Goal: Task Accomplishment & Management: Complete application form

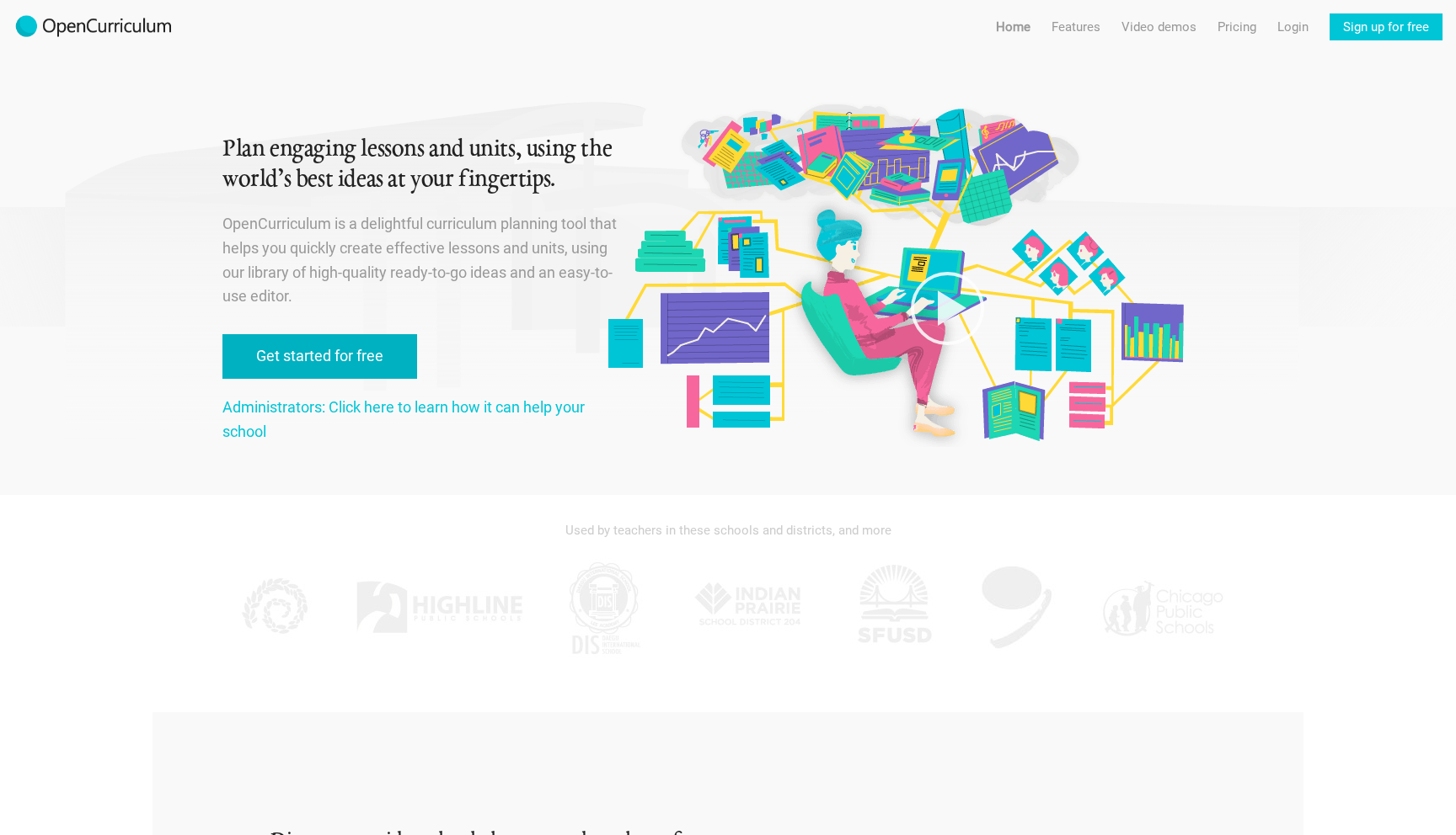
click at [373, 341] on link "Get started for free" at bounding box center [320, 357] width 194 height 45
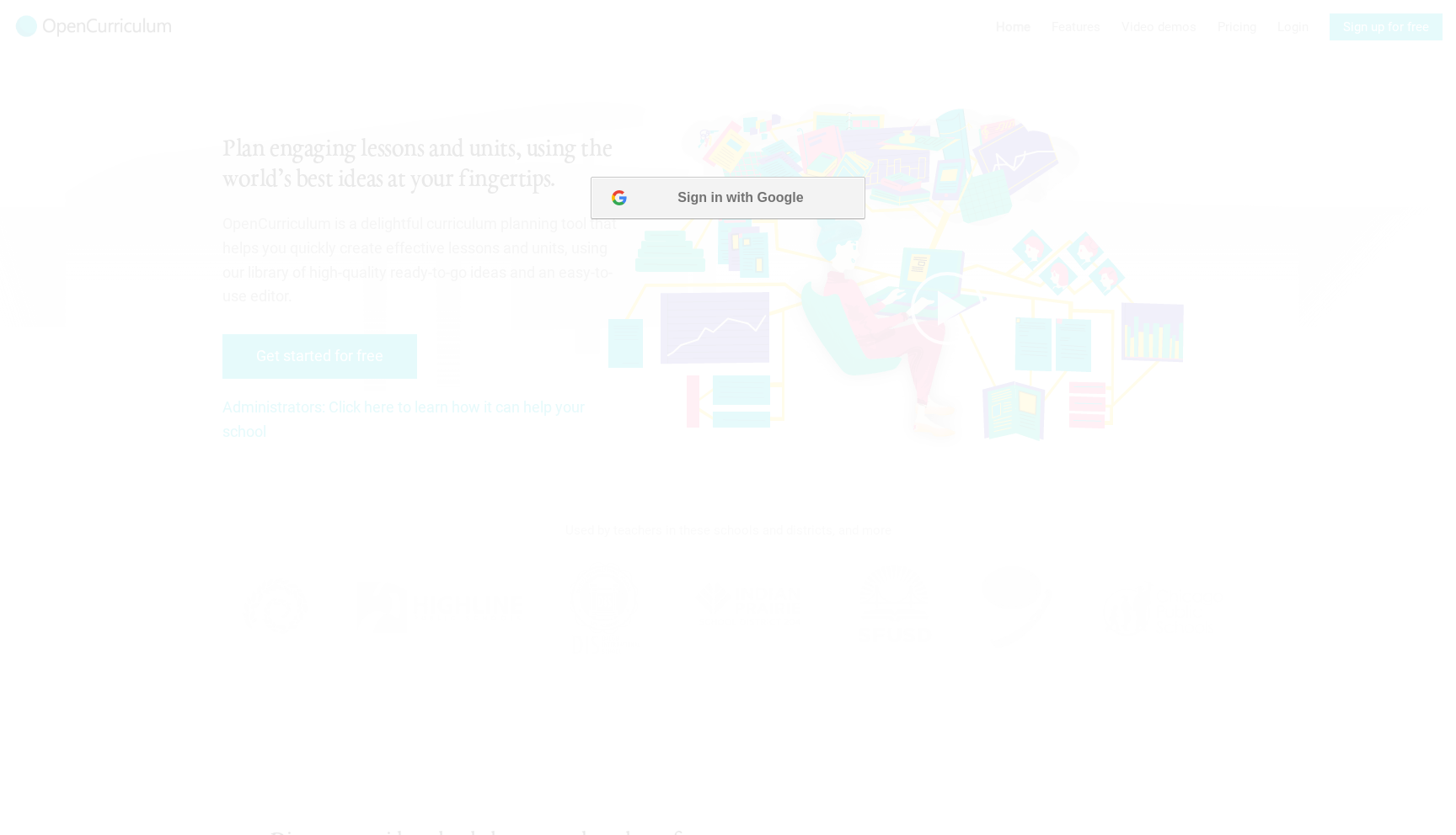
click at [692, 202] on button "Sign in with Google" at bounding box center [728, 198] width 274 height 42
click at [796, 212] on button "Sign in with Google" at bounding box center [728, 198] width 274 height 42
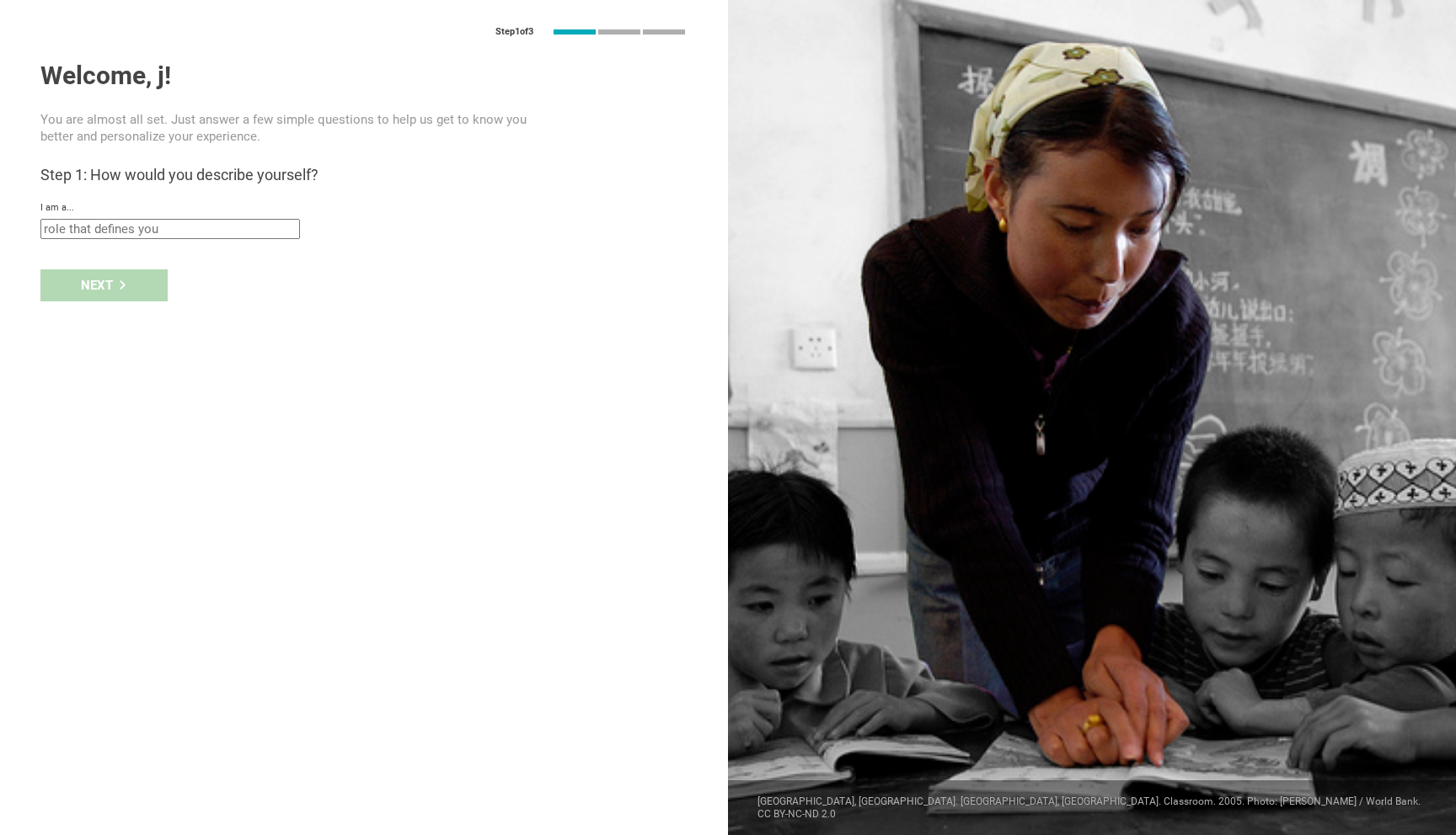
click at [174, 229] on input "text" at bounding box center [170, 229] width 260 height 20
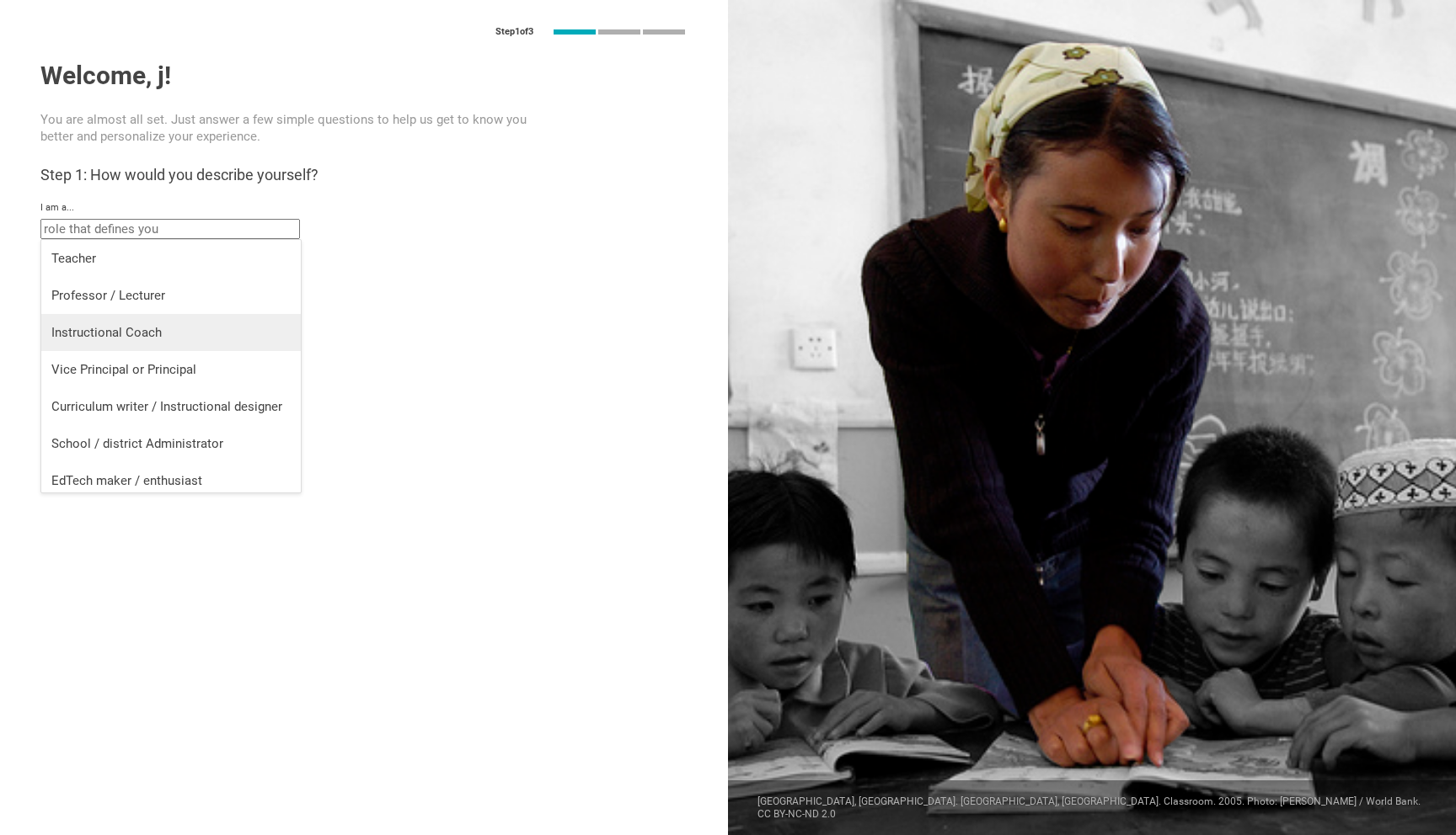
click at [150, 329] on div "Instructional Coach" at bounding box center [170, 332] width 239 height 17
type input "Instructional Coach"
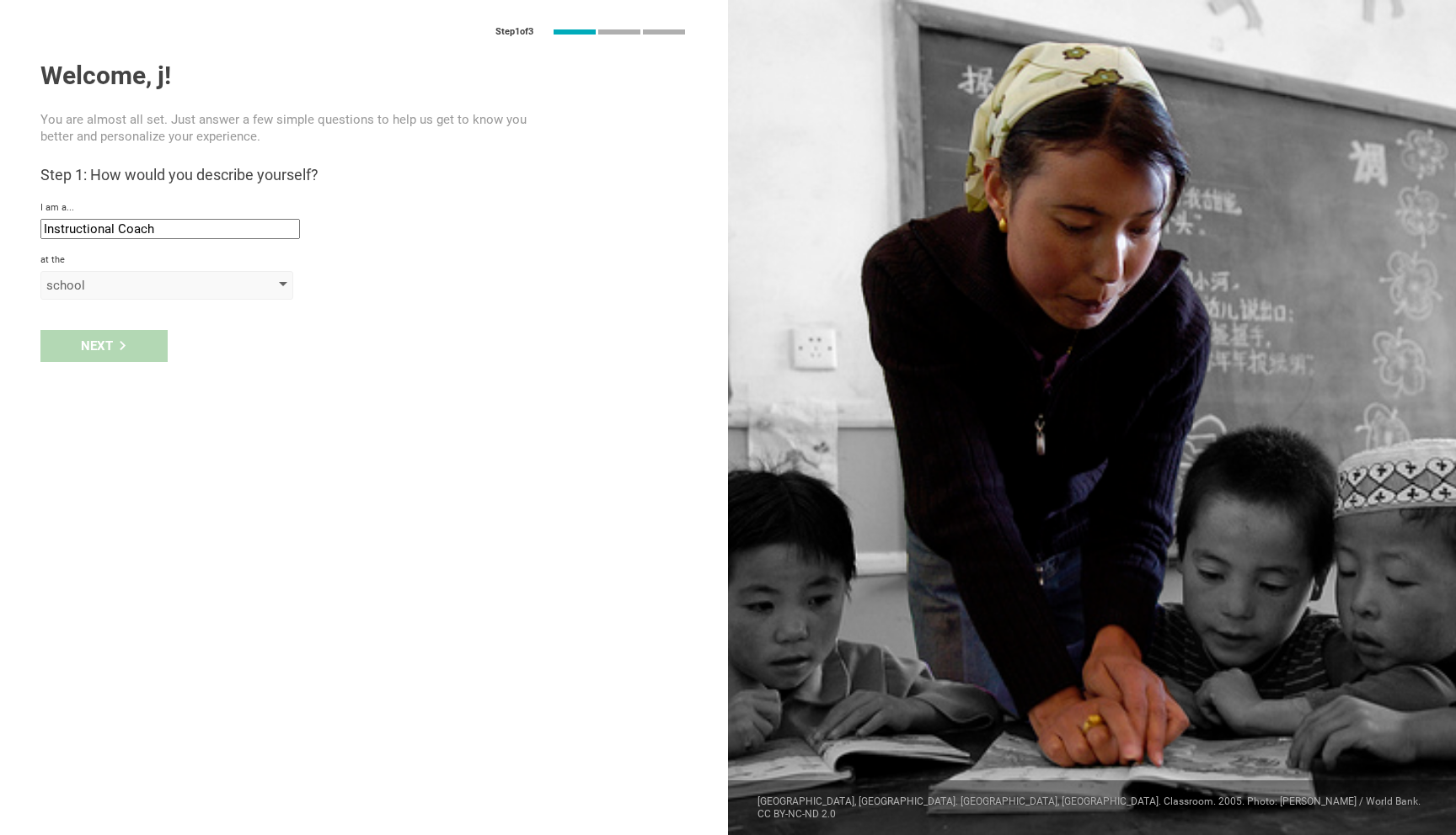
click at [132, 284] on div "school" at bounding box center [142, 285] width 192 height 17
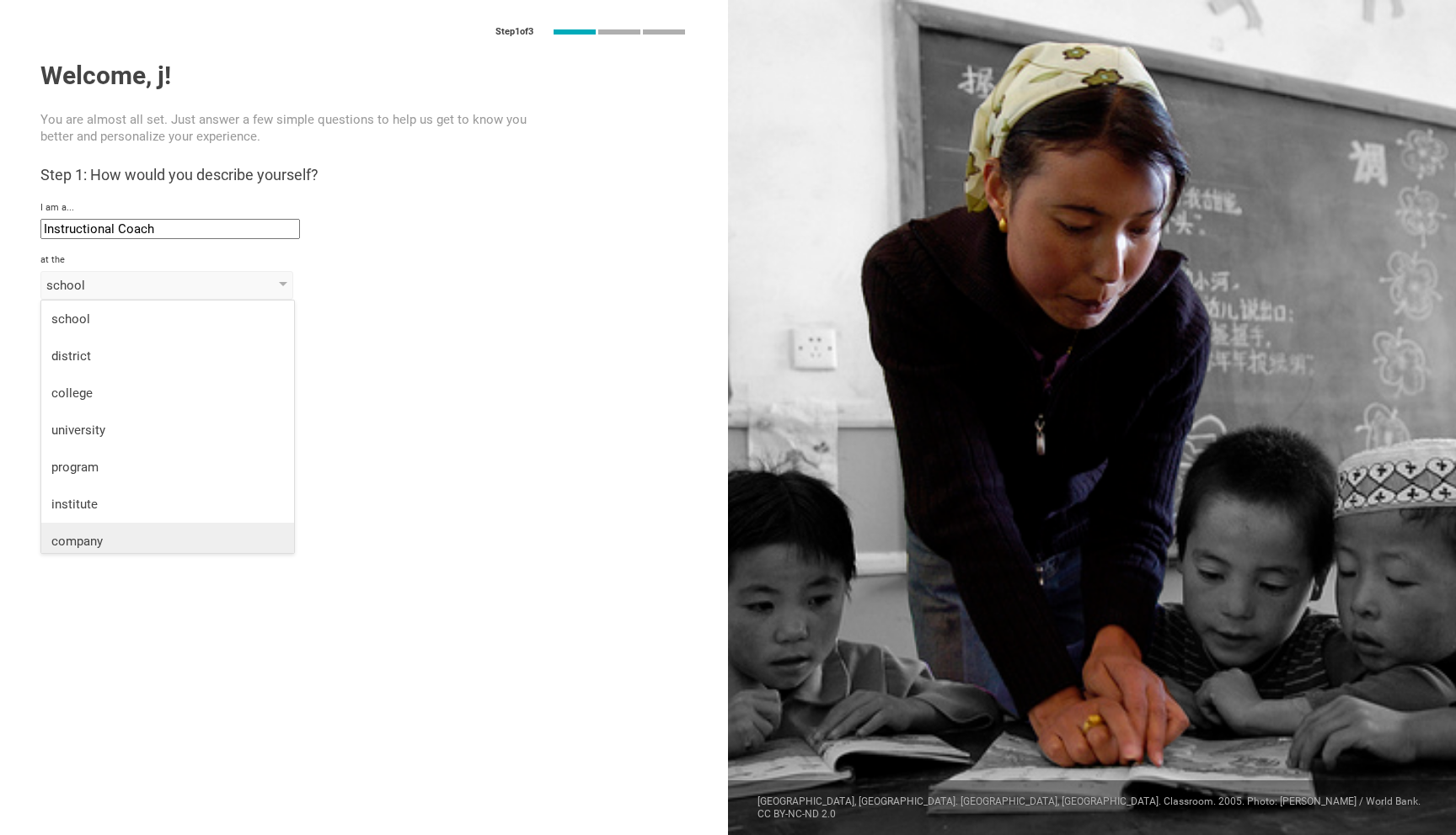
click at [130, 525] on li "company" at bounding box center [168, 541] width 253 height 37
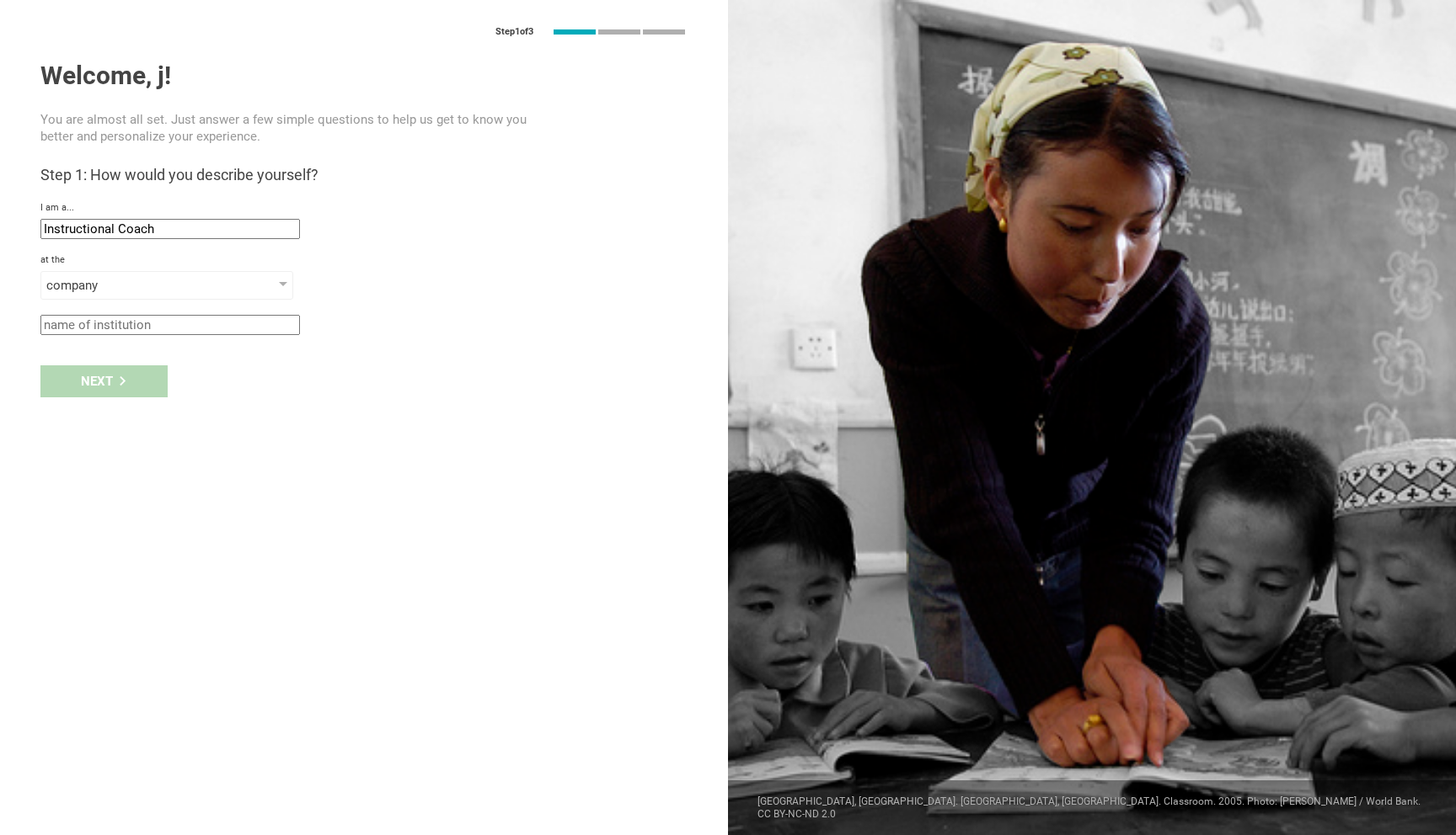
click at [136, 337] on div "Step 1 of 3 Welcome, j! You are almost all set. Just answer a few simple questi…" at bounding box center [364, 418] width 728 height 835
click at [136, 331] on input "text" at bounding box center [170, 325] width 260 height 20
type input "Central States SER"
click at [122, 388] on div "Next" at bounding box center [104, 381] width 127 height 32
type input "Chicago, Illinois"
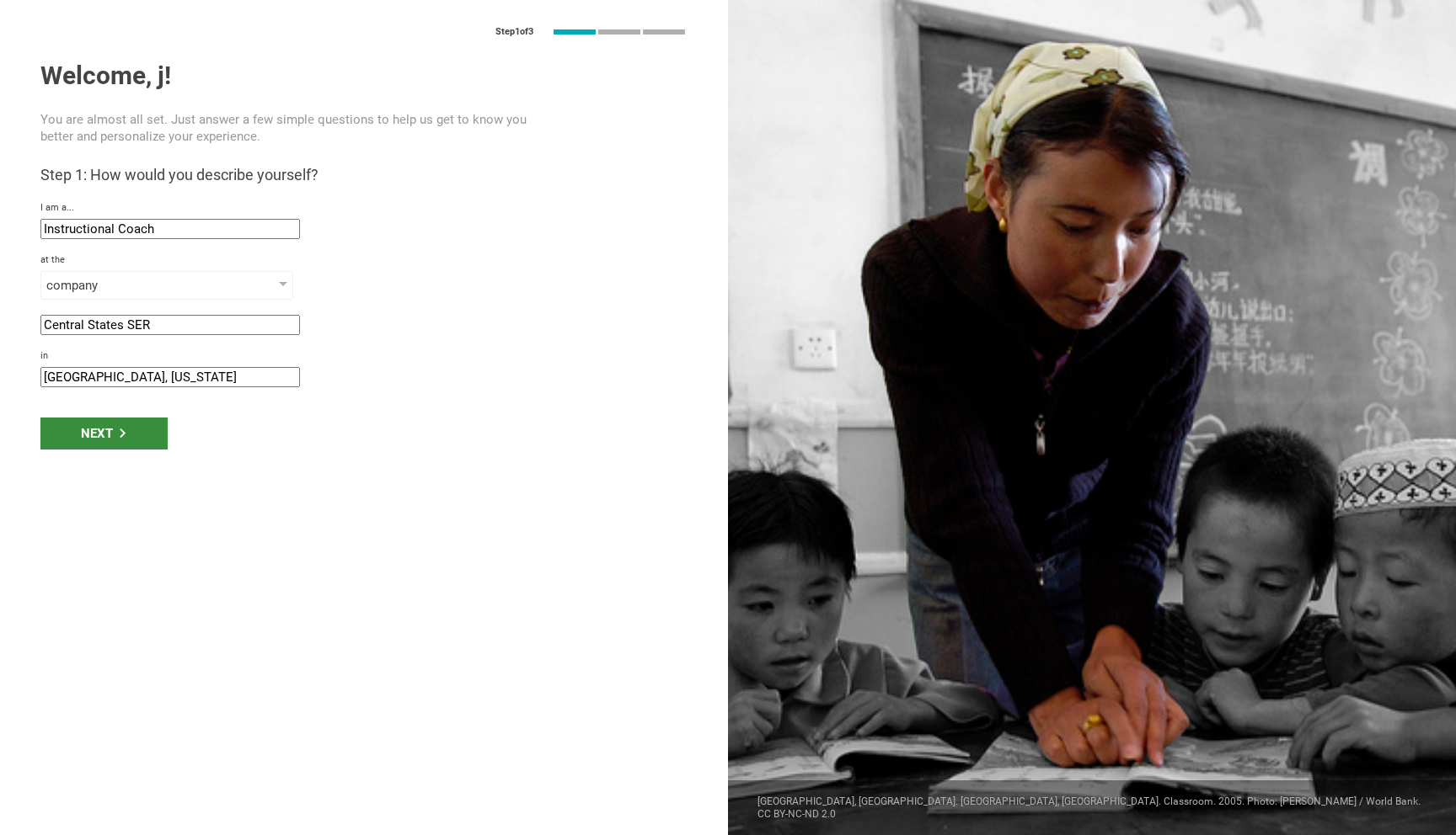
click at [127, 436] on div "Next" at bounding box center [104, 433] width 127 height 32
click at [91, 433] on div "Next" at bounding box center [104, 433] width 127 height 32
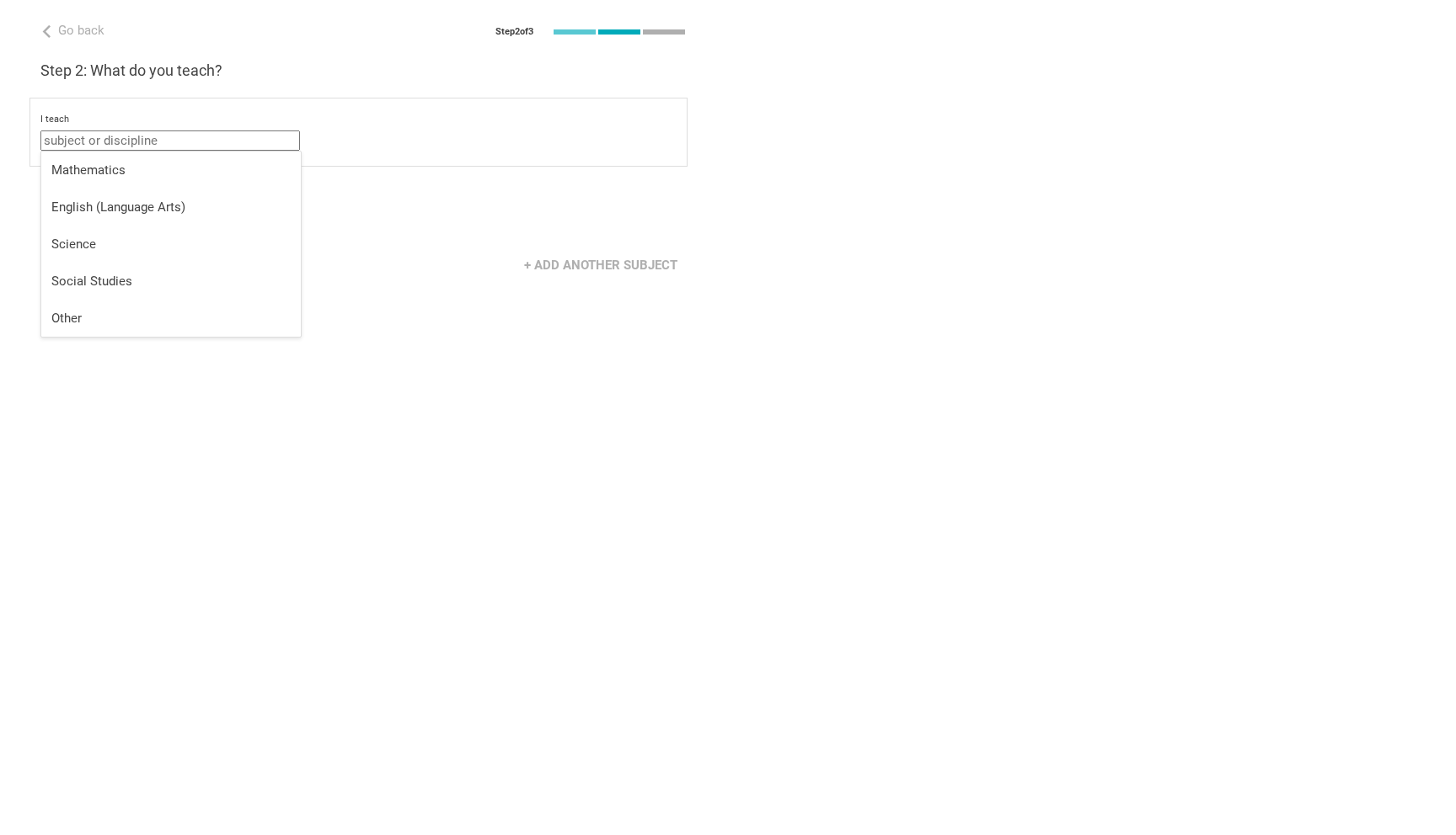
click at [185, 136] on input "text" at bounding box center [170, 140] width 260 height 20
click at [155, 311] on div "Other" at bounding box center [170, 318] width 239 height 17
type input "Other"
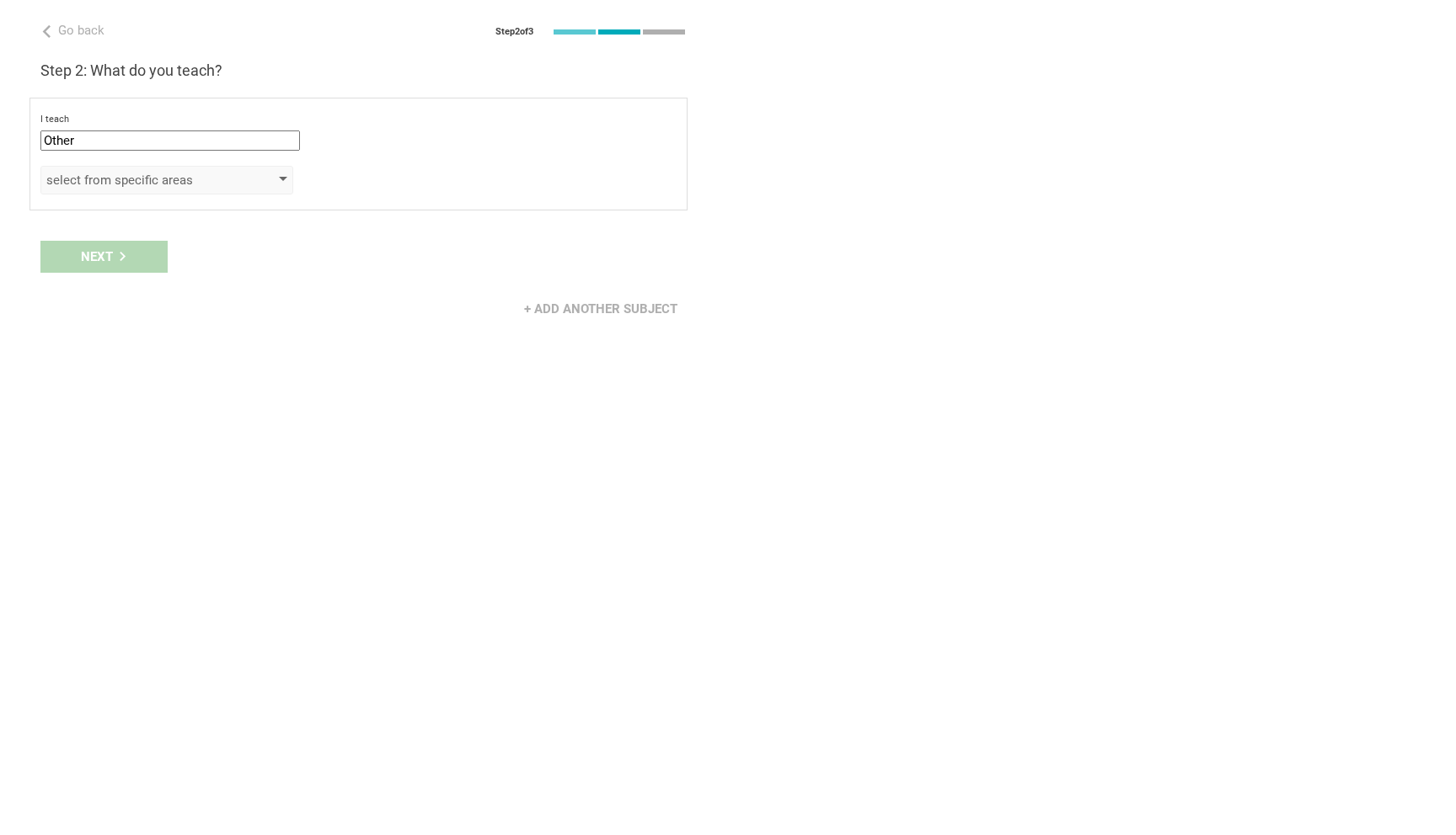
click at [152, 177] on div "select from specific areas" at bounding box center [142, 180] width 192 height 17
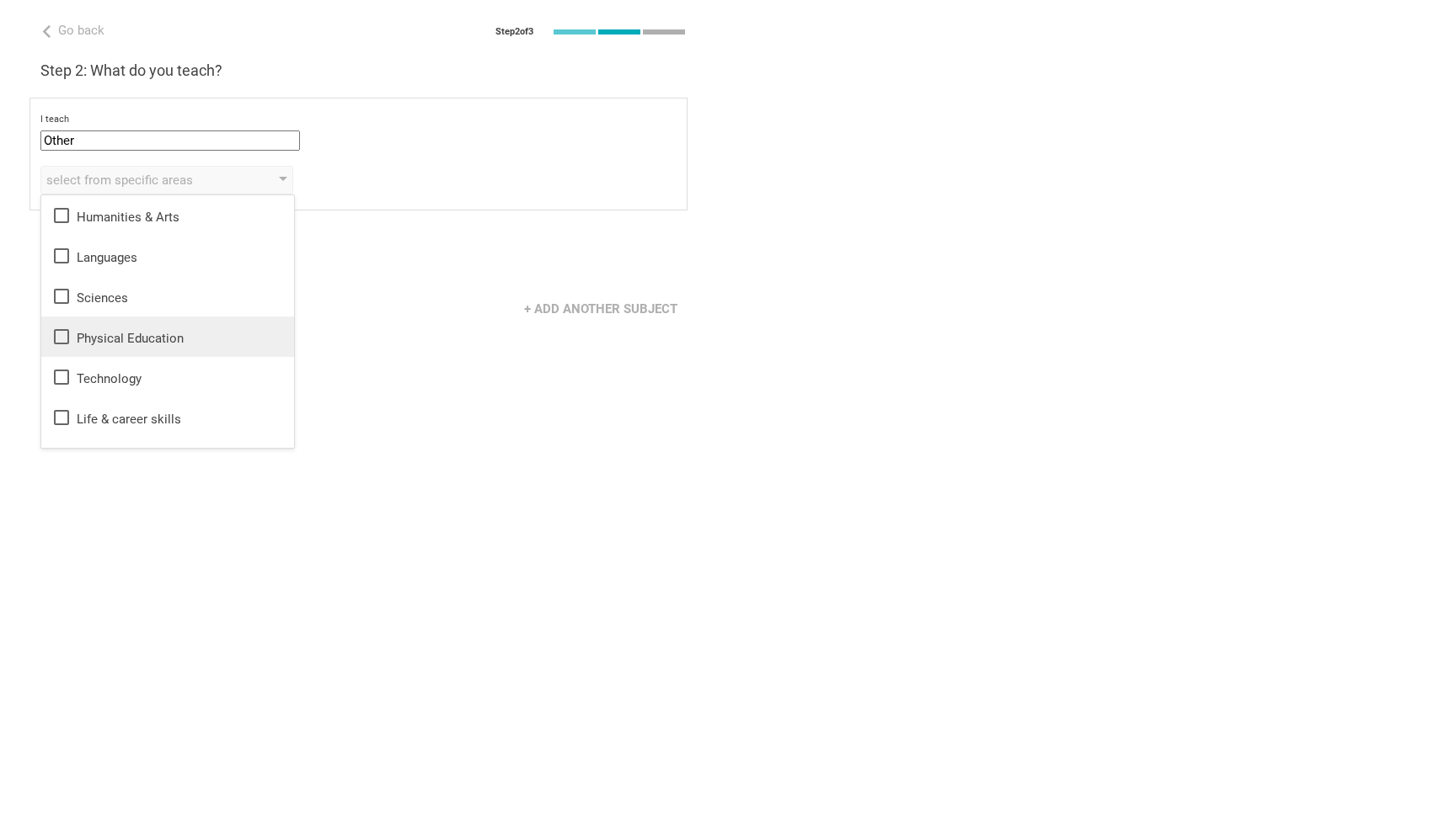
scroll to position [30, 0]
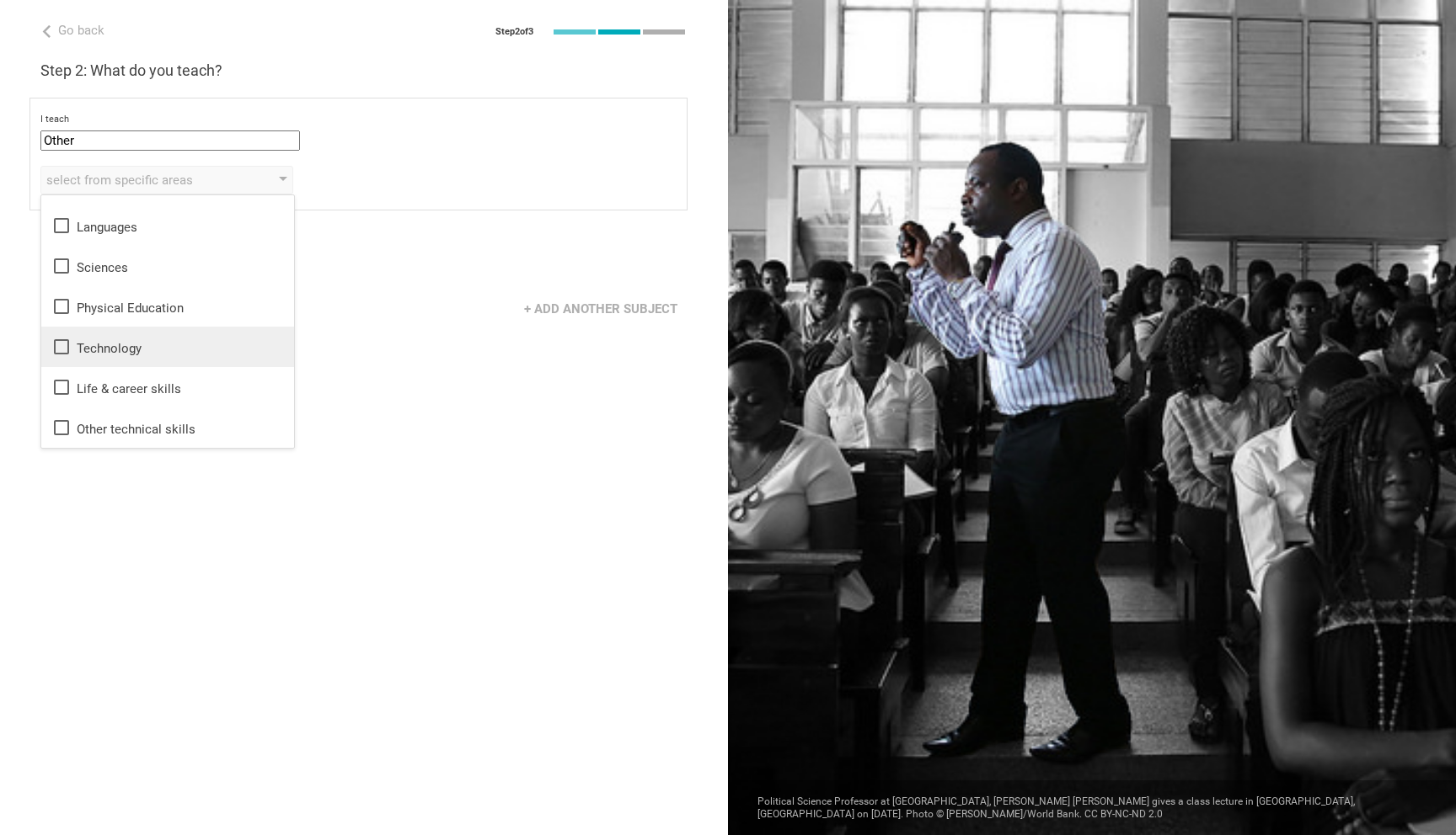
click at [154, 341] on div "Technology" at bounding box center [167, 347] width 232 height 20
click at [353, 287] on div "+ Add another subject" at bounding box center [364, 309] width 728 height 52
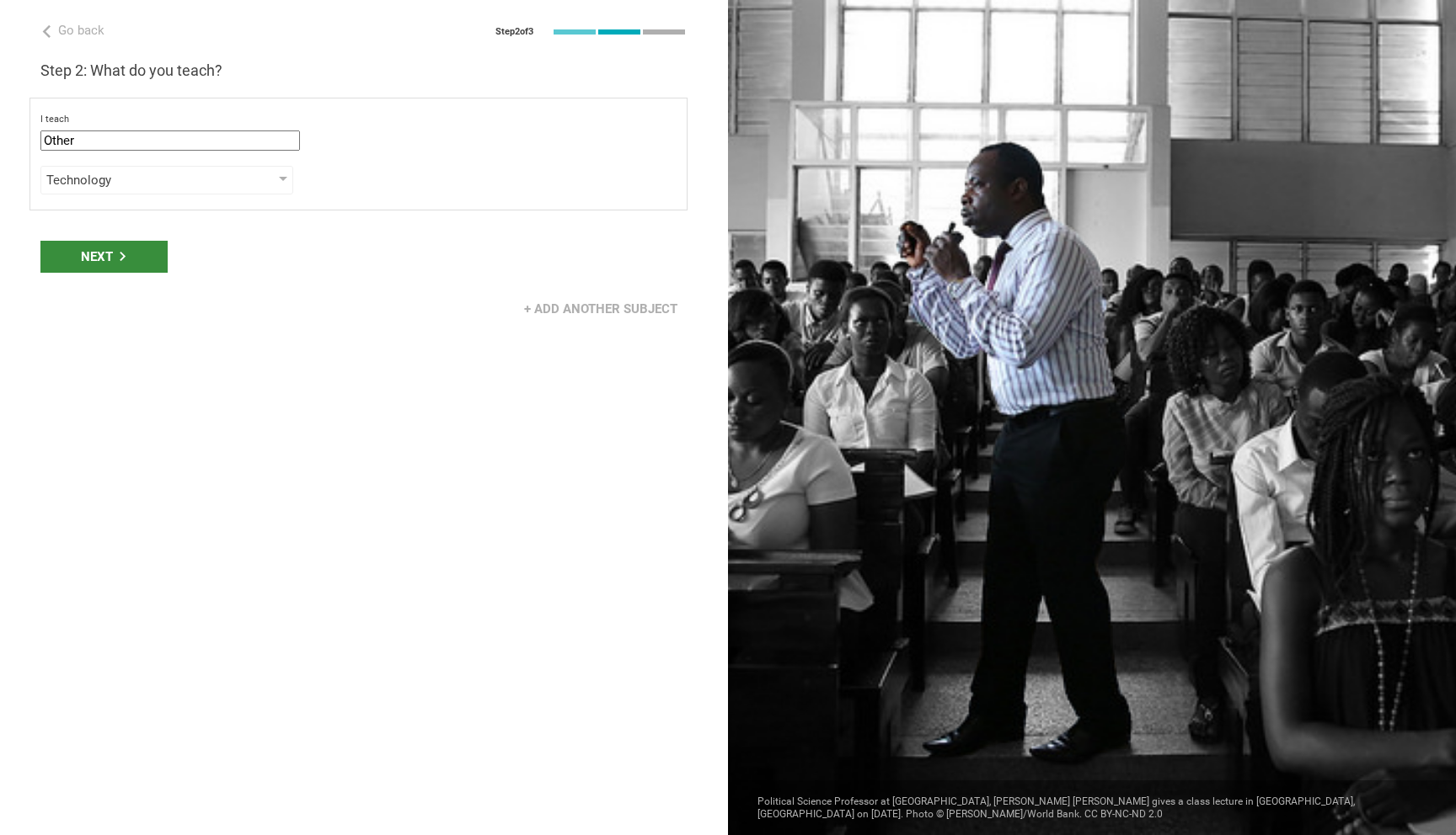
click at [139, 253] on div "Next" at bounding box center [104, 257] width 127 height 32
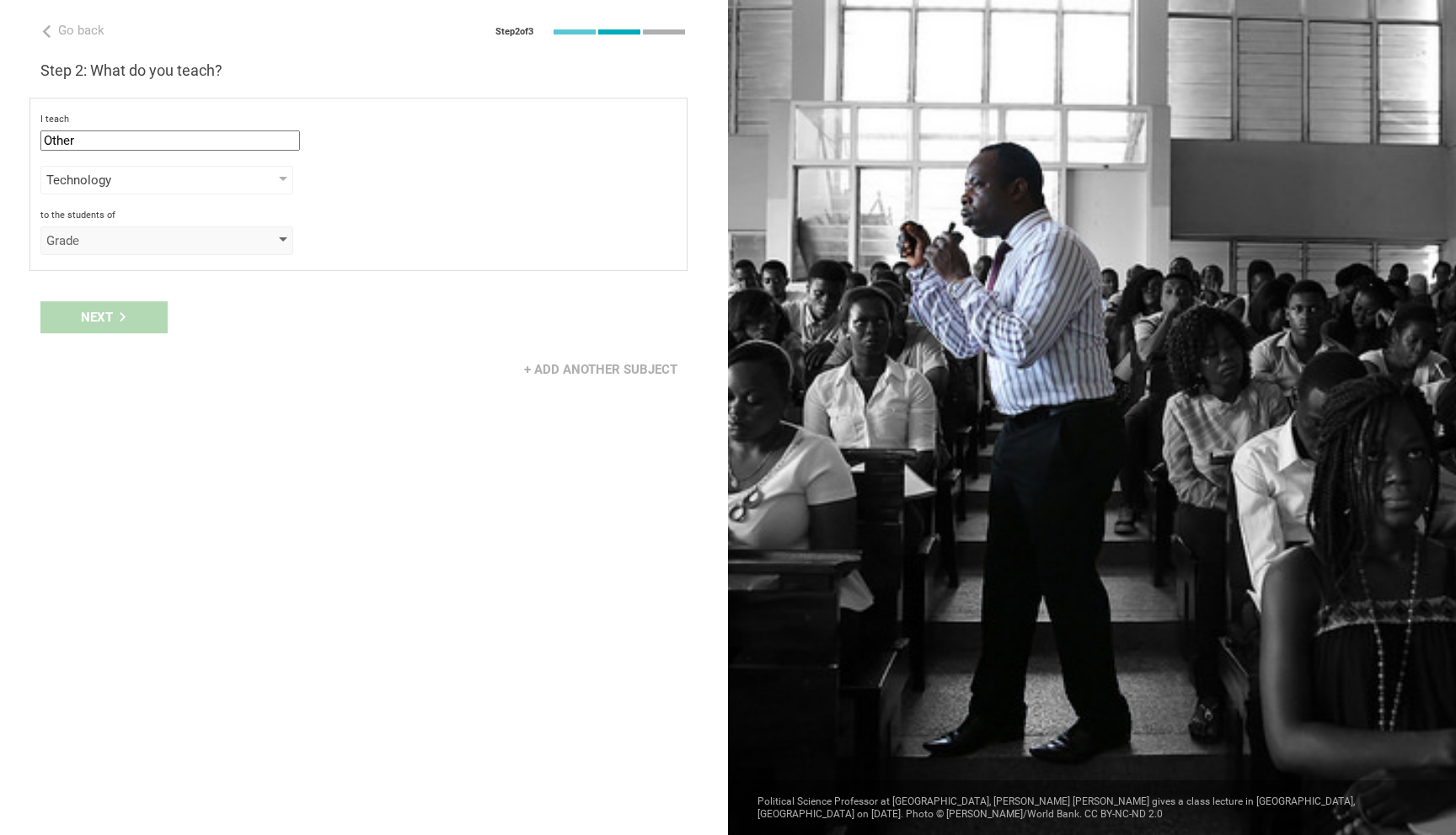
click at [141, 237] on div "Grade" at bounding box center [142, 240] width 192 height 17
click at [116, 412] on li "Standard" at bounding box center [168, 423] width 253 height 37
click at [132, 281] on div "select from grades" at bounding box center [142, 284] width 192 height 17
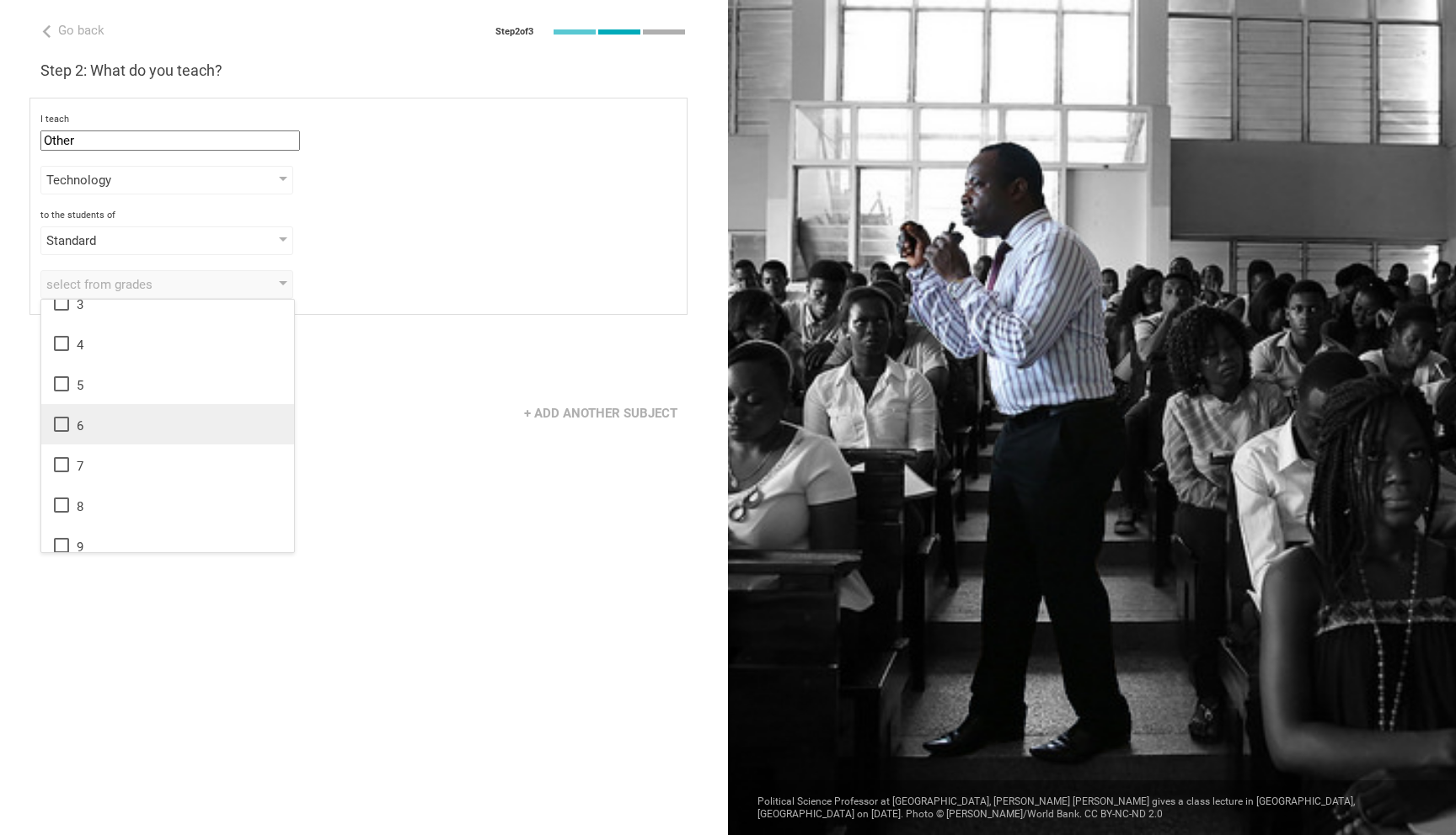
scroll to position [273, 0]
click at [259, 288] on div "select from grades" at bounding box center [167, 284] width 253 height 28
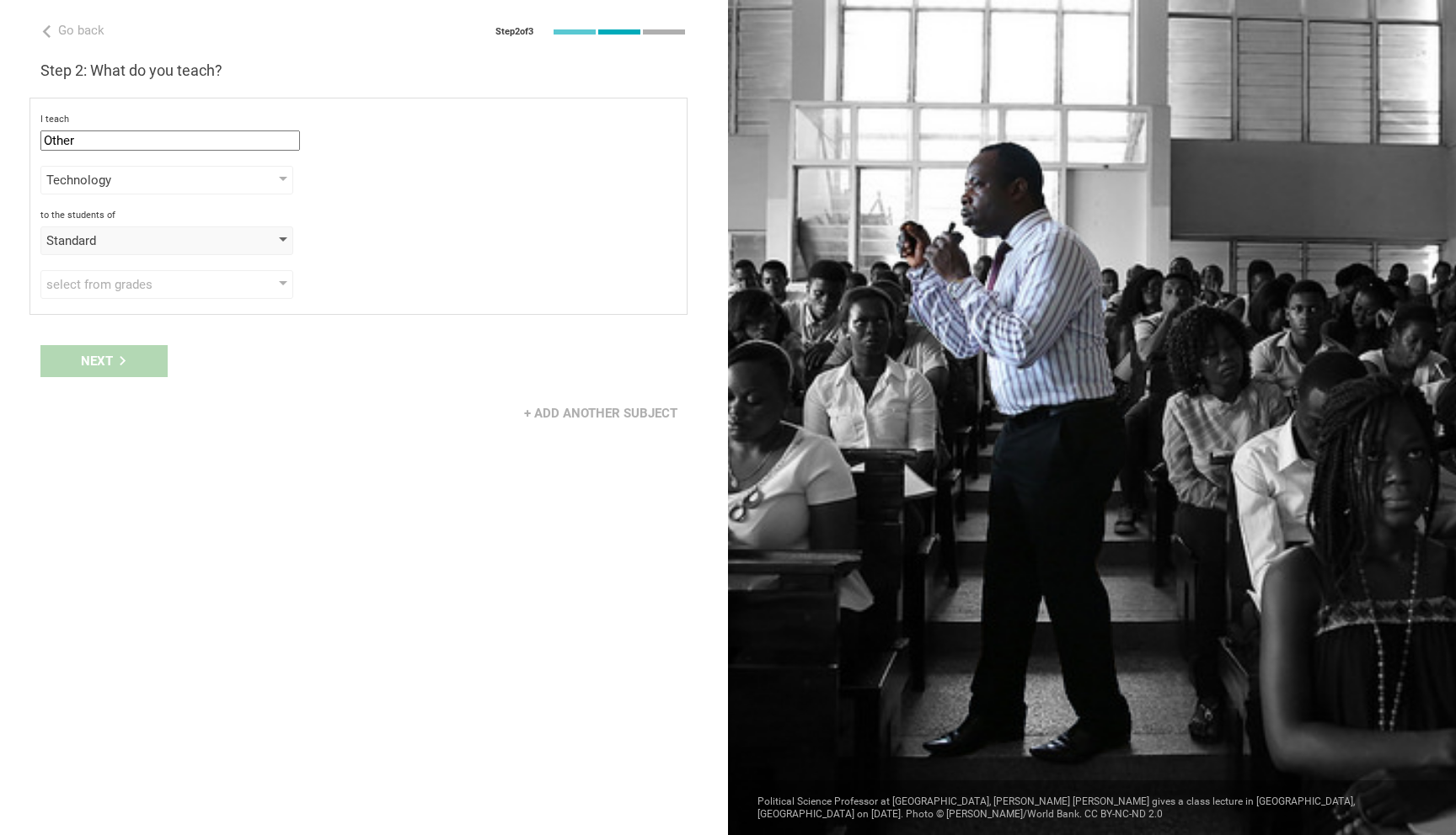
click at [250, 244] on div "Standard" at bounding box center [167, 241] width 253 height 28
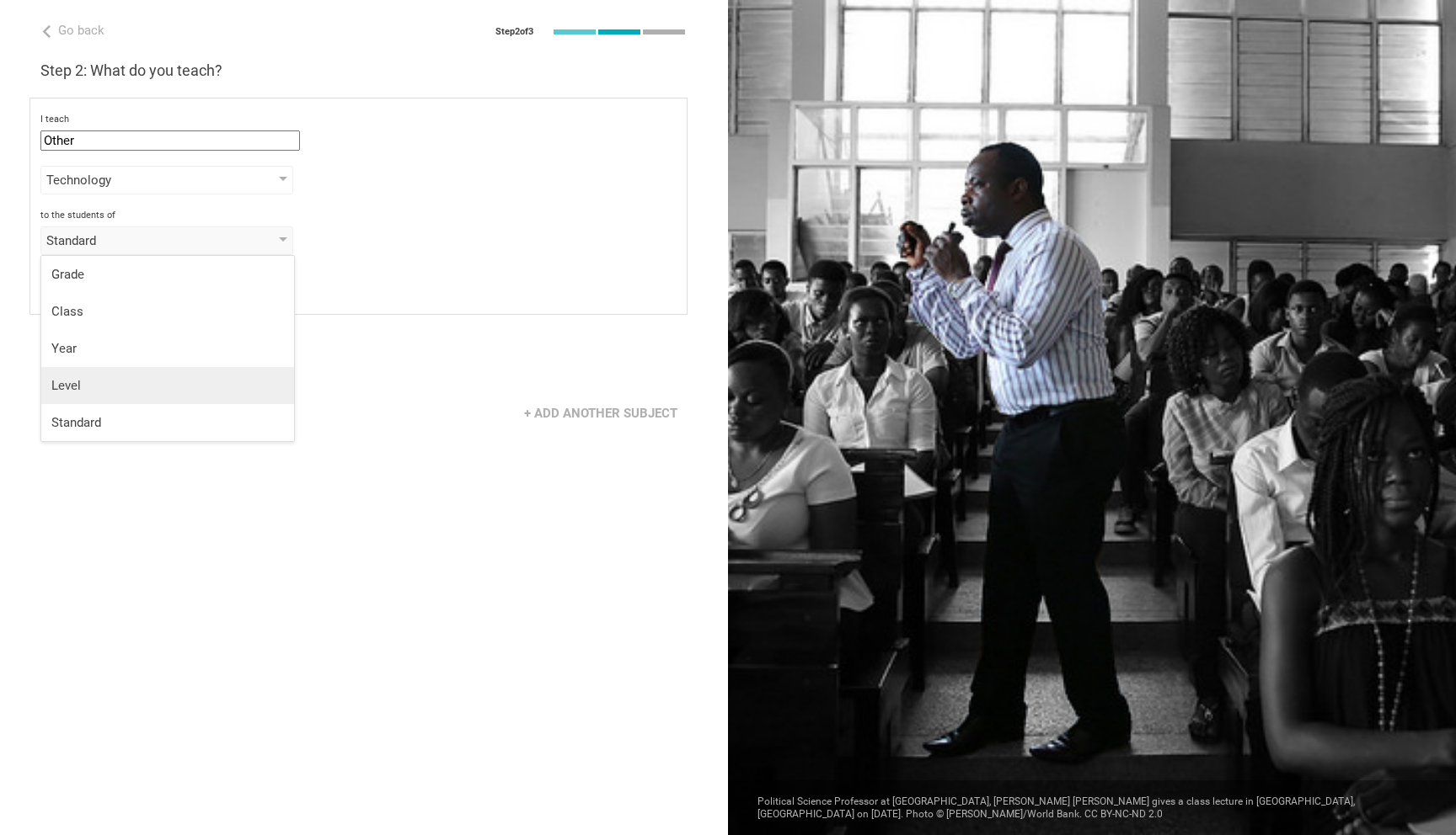
click at [194, 387] on div "Level" at bounding box center [167, 385] width 232 height 17
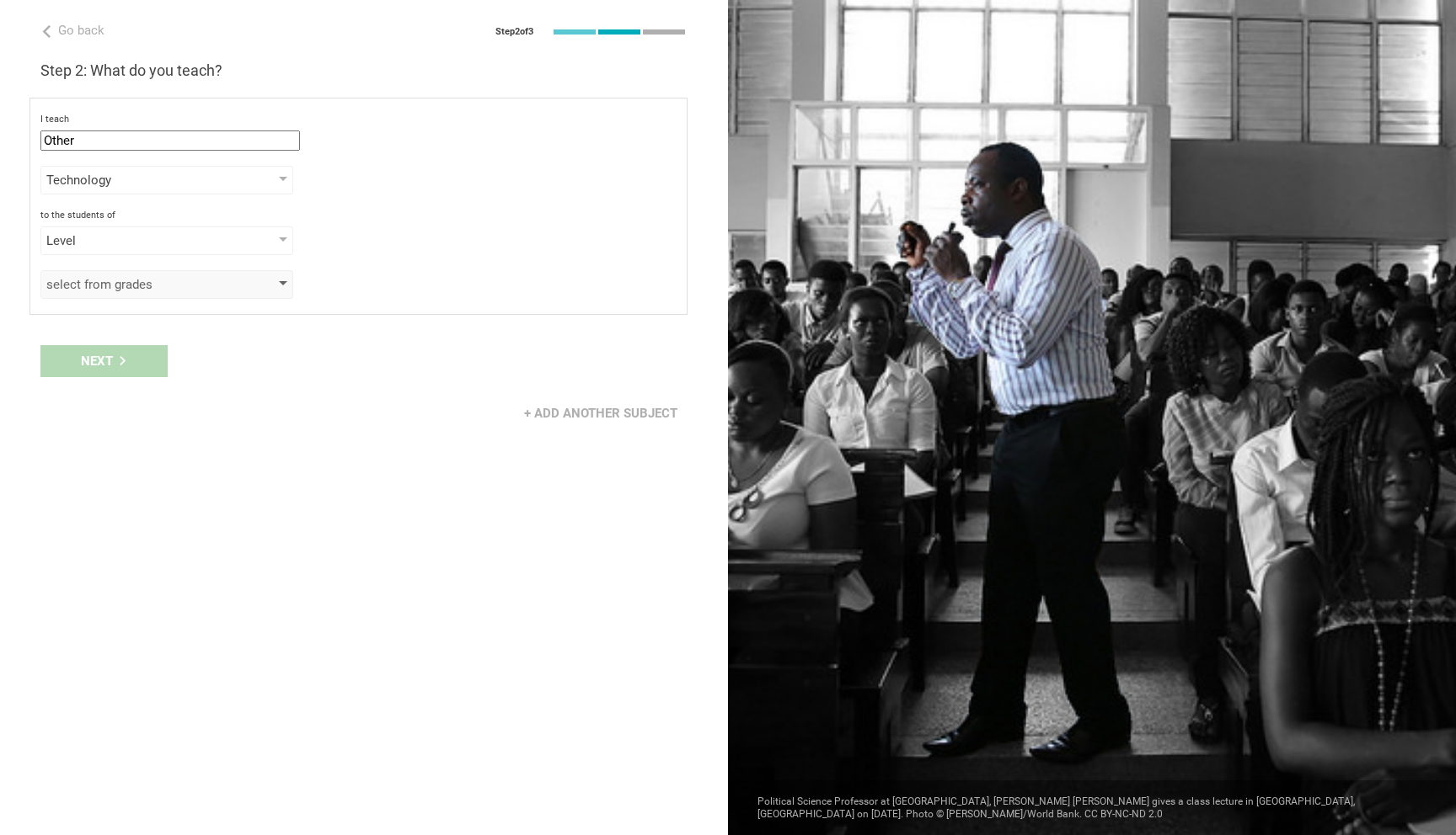
click at [194, 294] on div "select from grades" at bounding box center [167, 284] width 253 height 28
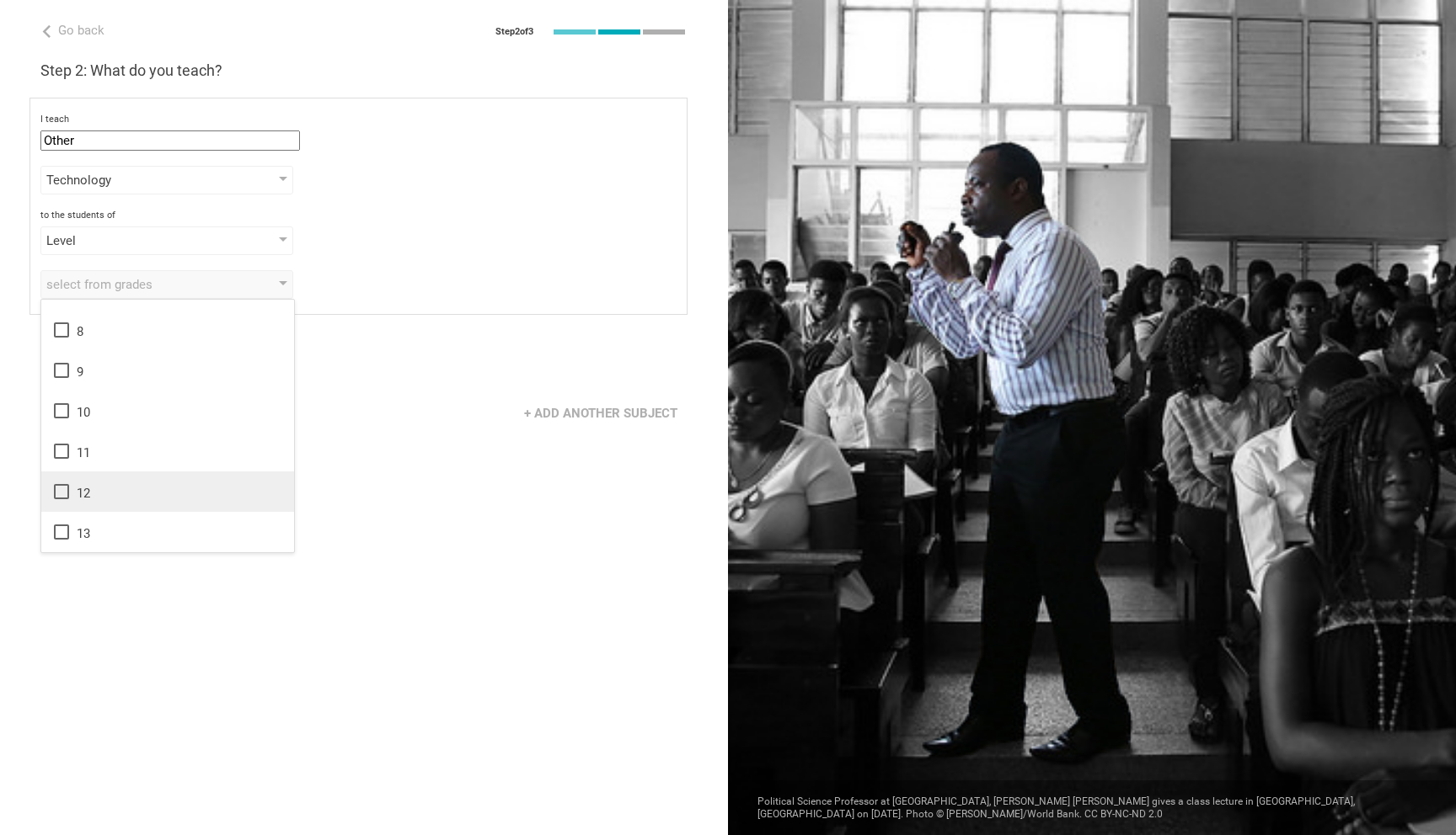
click at [158, 495] on div "12" at bounding box center [167, 492] width 232 height 20
click at [147, 530] on div "13" at bounding box center [167, 532] width 232 height 20
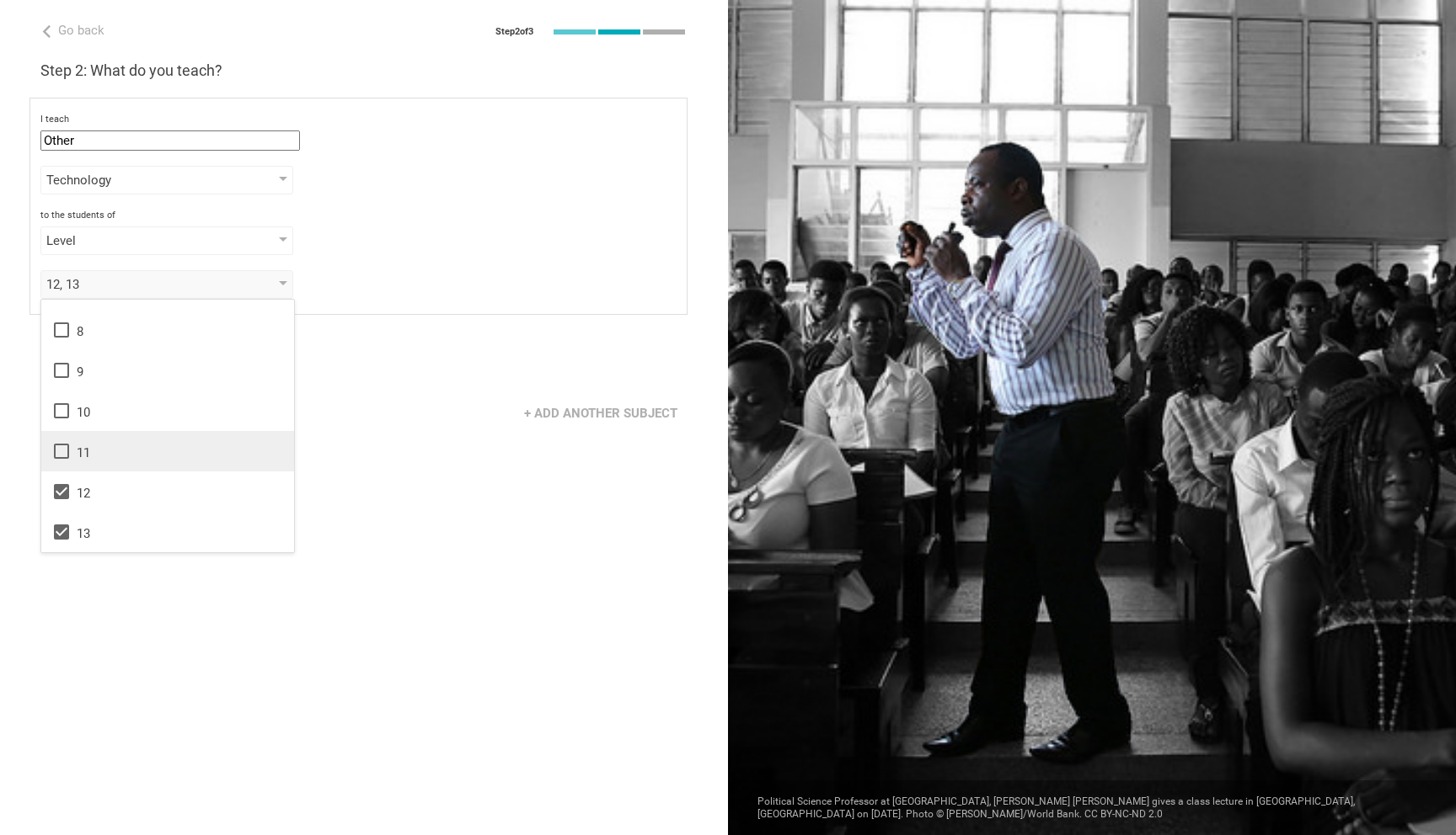
click at [151, 458] on div "11" at bounding box center [167, 451] width 232 height 20
click at [298, 412] on div "+ Add another subject" at bounding box center [364, 413] width 728 height 52
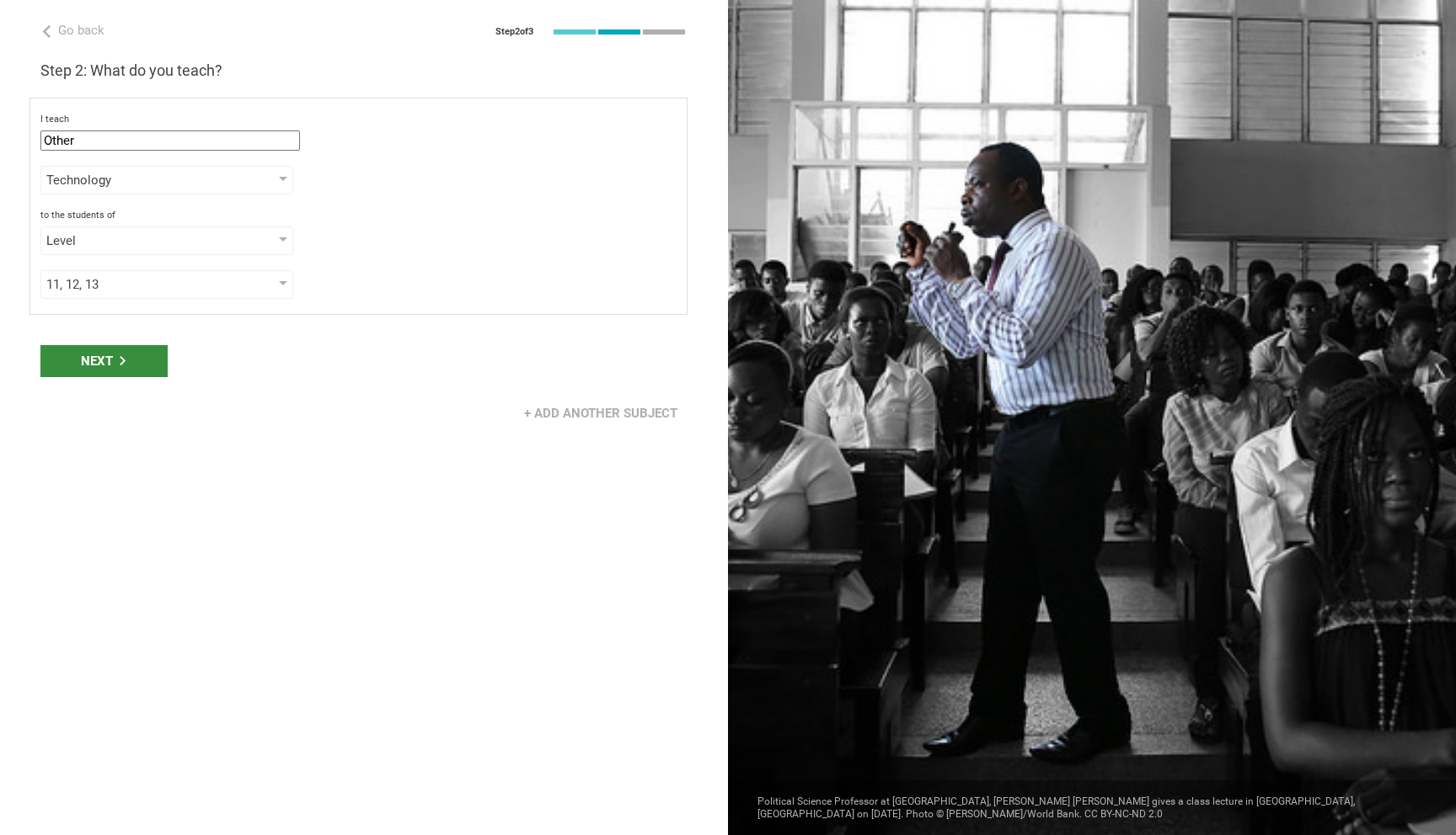
click at [132, 370] on div "Next" at bounding box center [104, 361] width 127 height 32
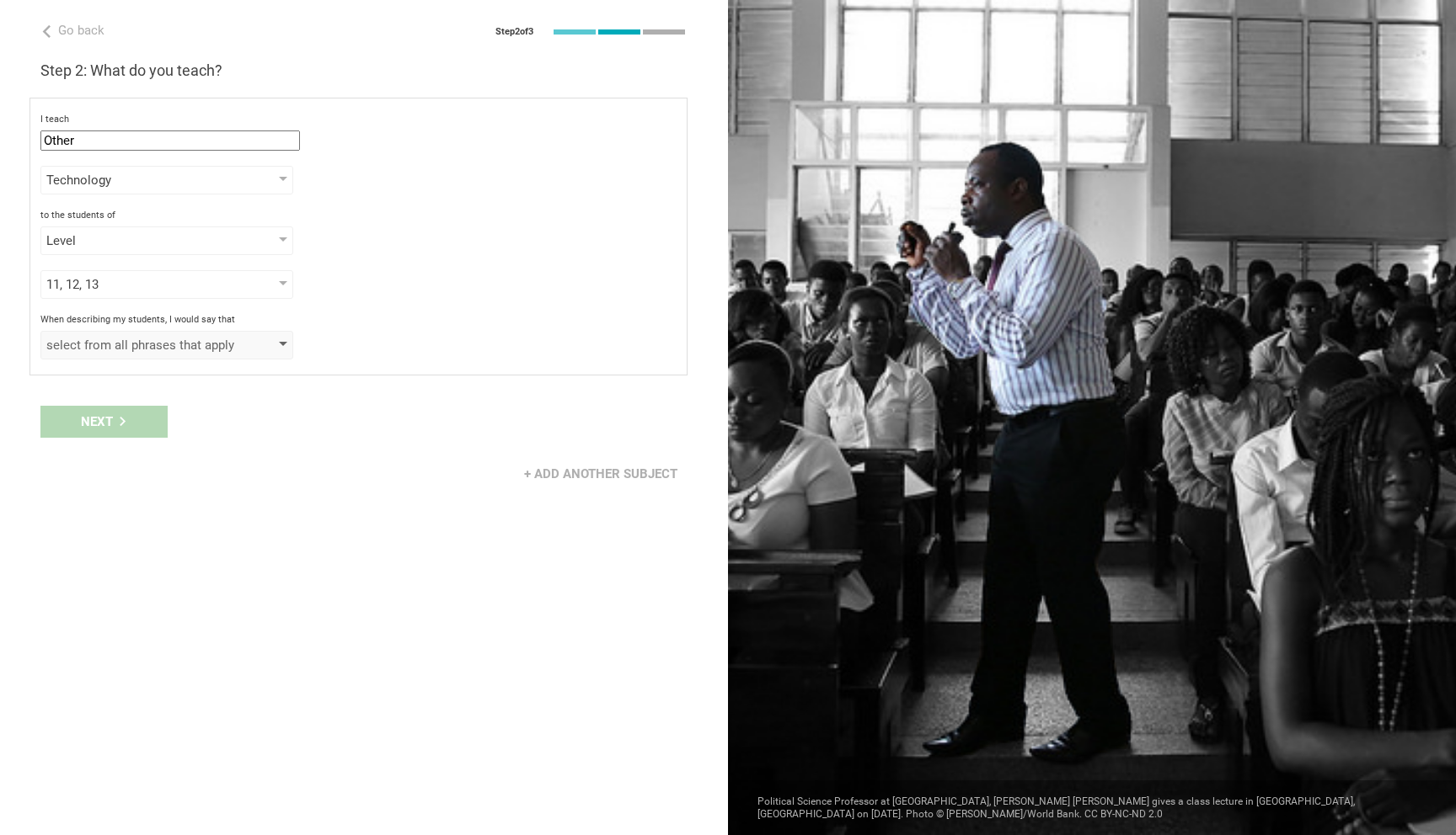
click at [135, 351] on div "select from all phrases that apply" at bounding box center [142, 345] width 192 height 17
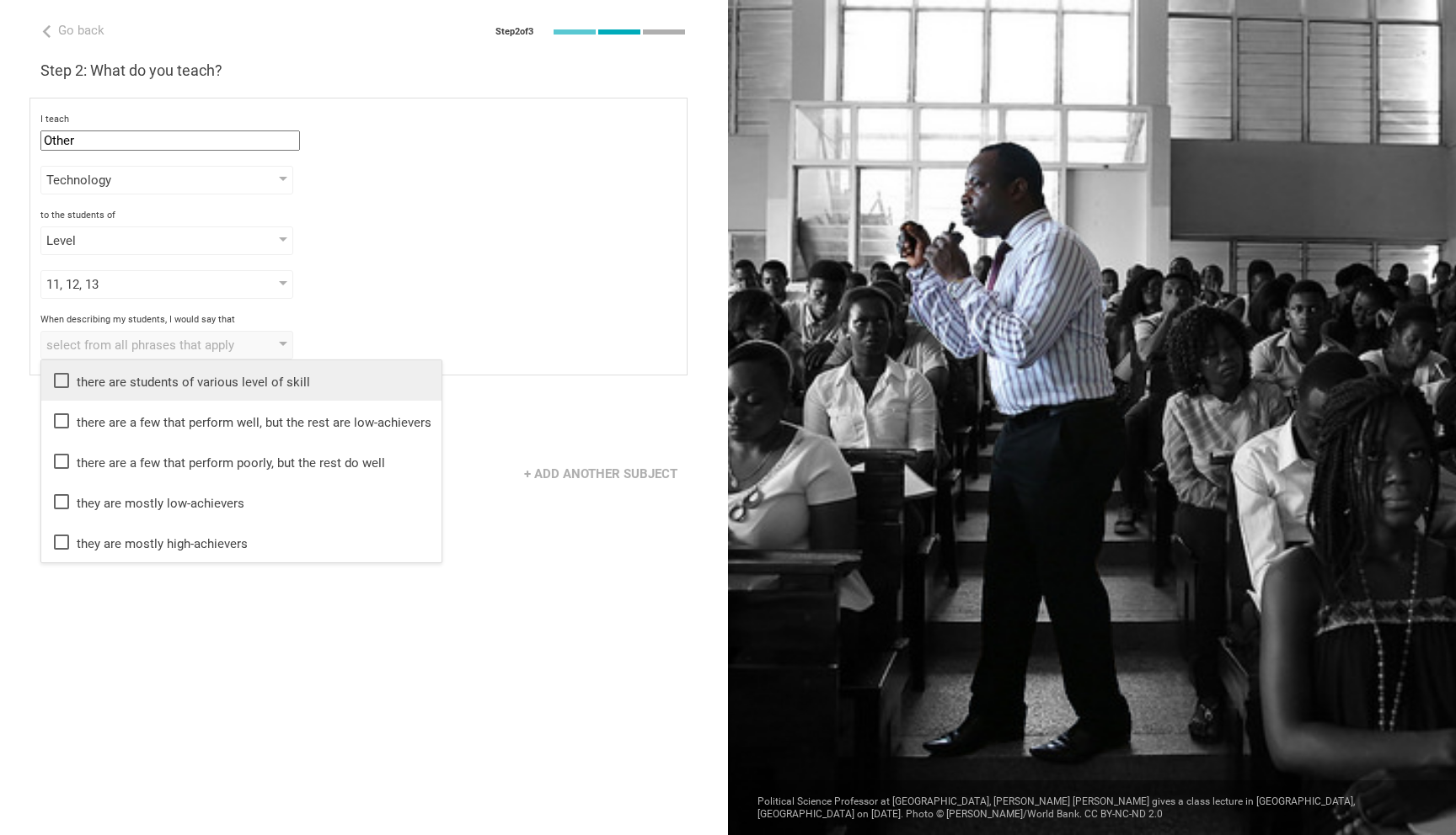
click at [138, 374] on div "there are students of various level of skill" at bounding box center [241, 380] width 380 height 20
click at [306, 311] on div "I teach Other Mathematics English (Language Arts) Science Social Studies Other …" at bounding box center [358, 237] width 658 height 278
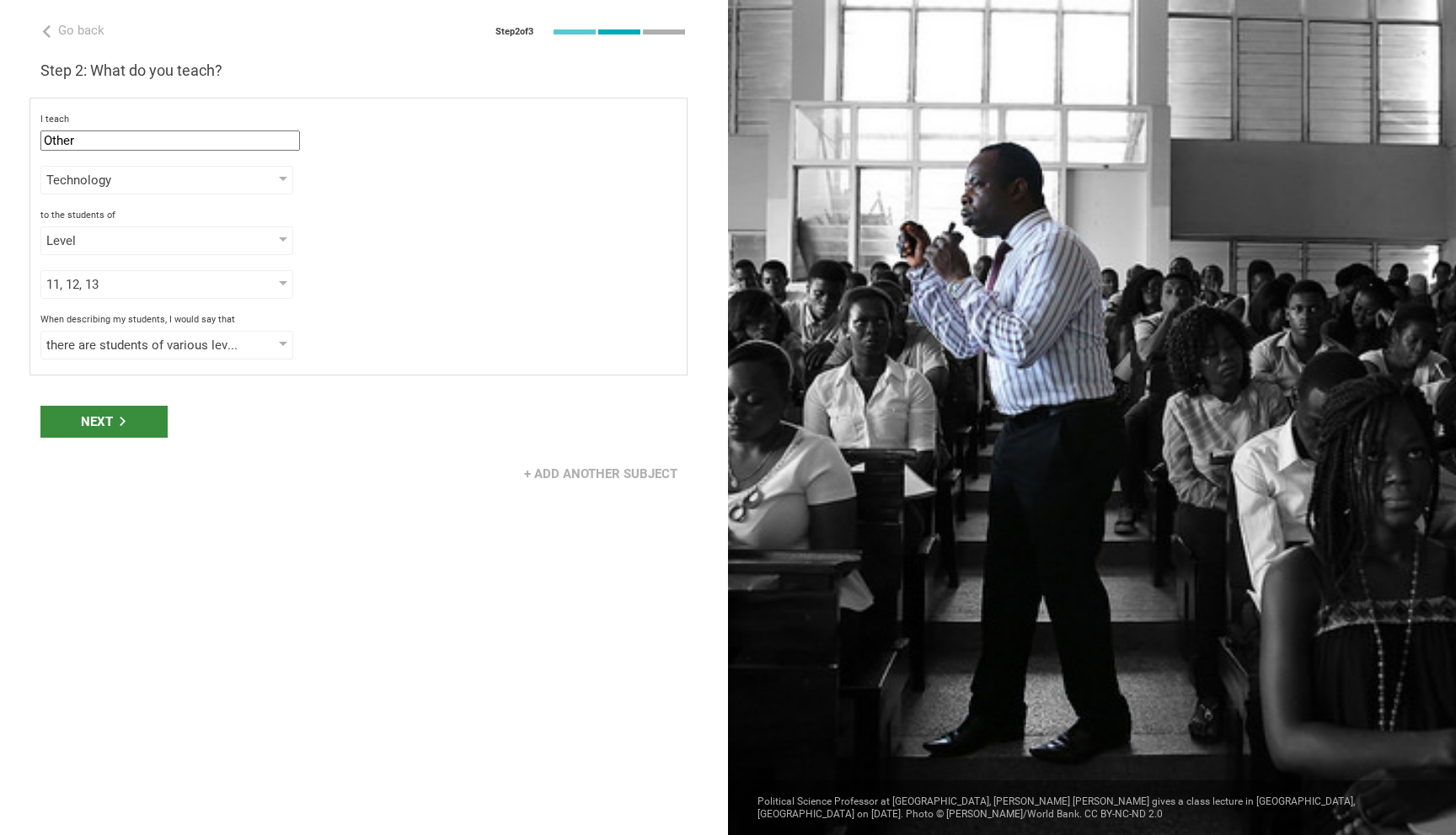
click at [122, 413] on div "Next" at bounding box center [104, 422] width 127 height 32
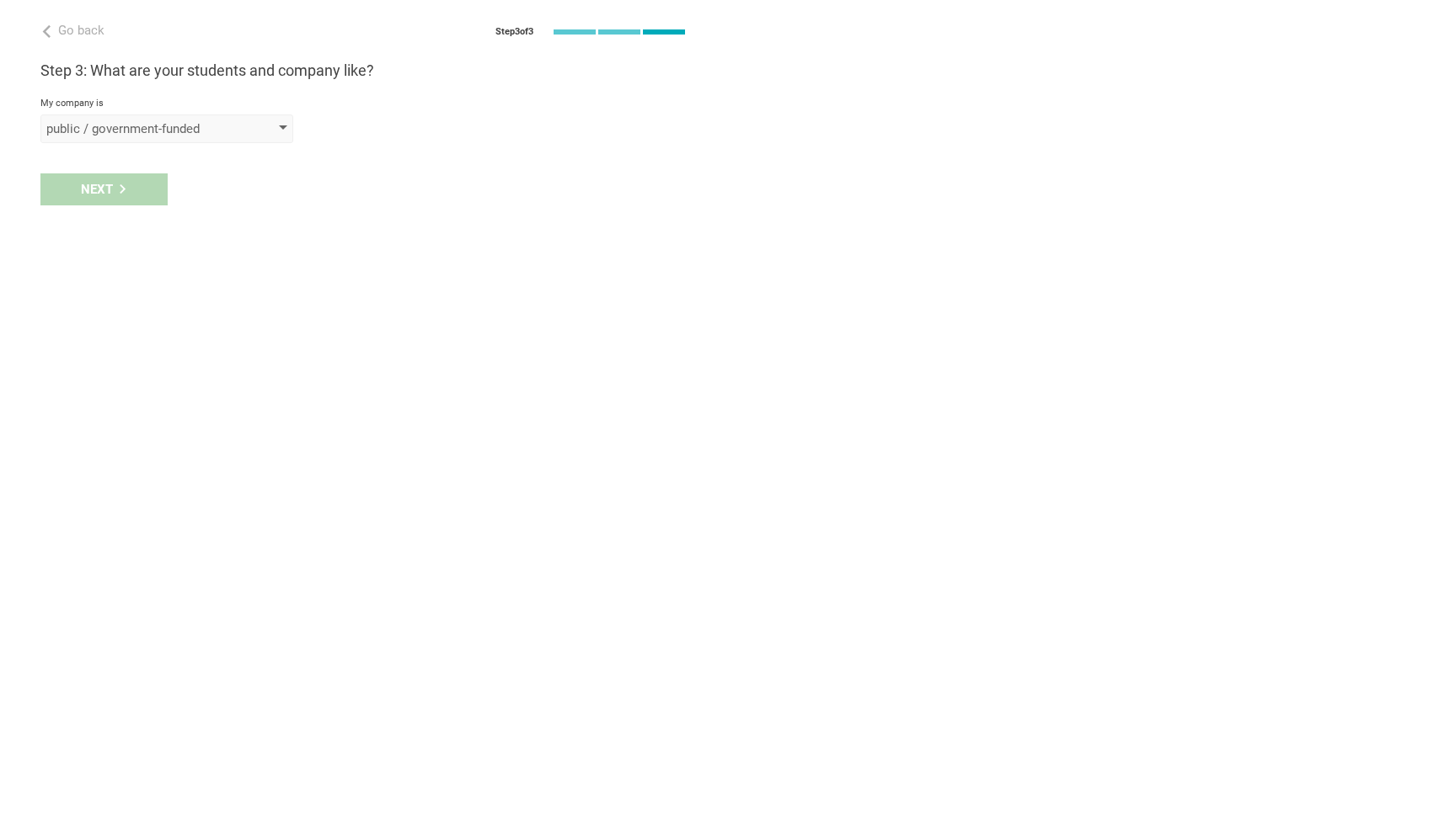
click at [190, 130] on div "public / government-funded" at bounding box center [142, 128] width 192 height 17
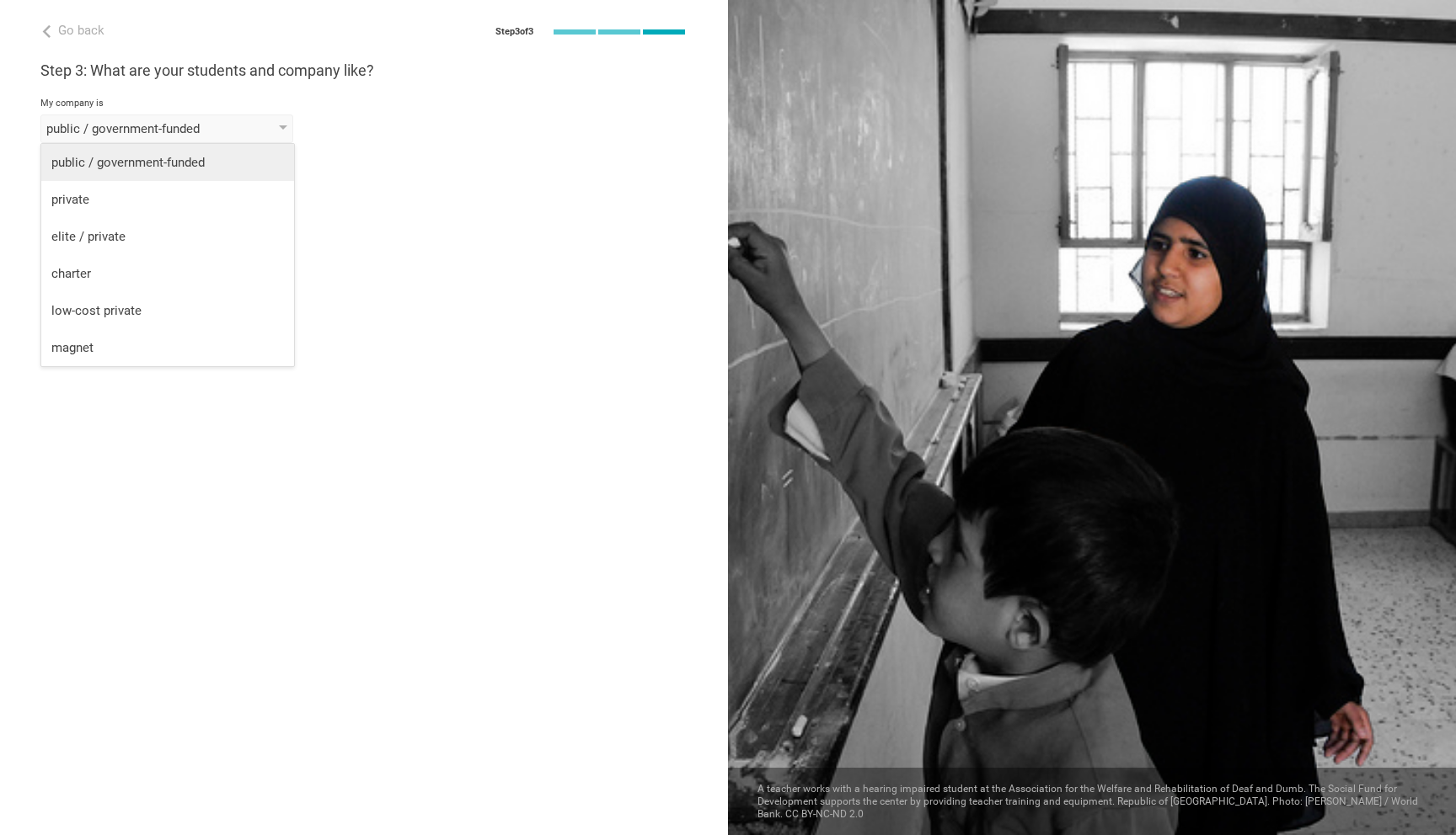
click at [170, 173] on li "public / government-funded" at bounding box center [168, 162] width 253 height 37
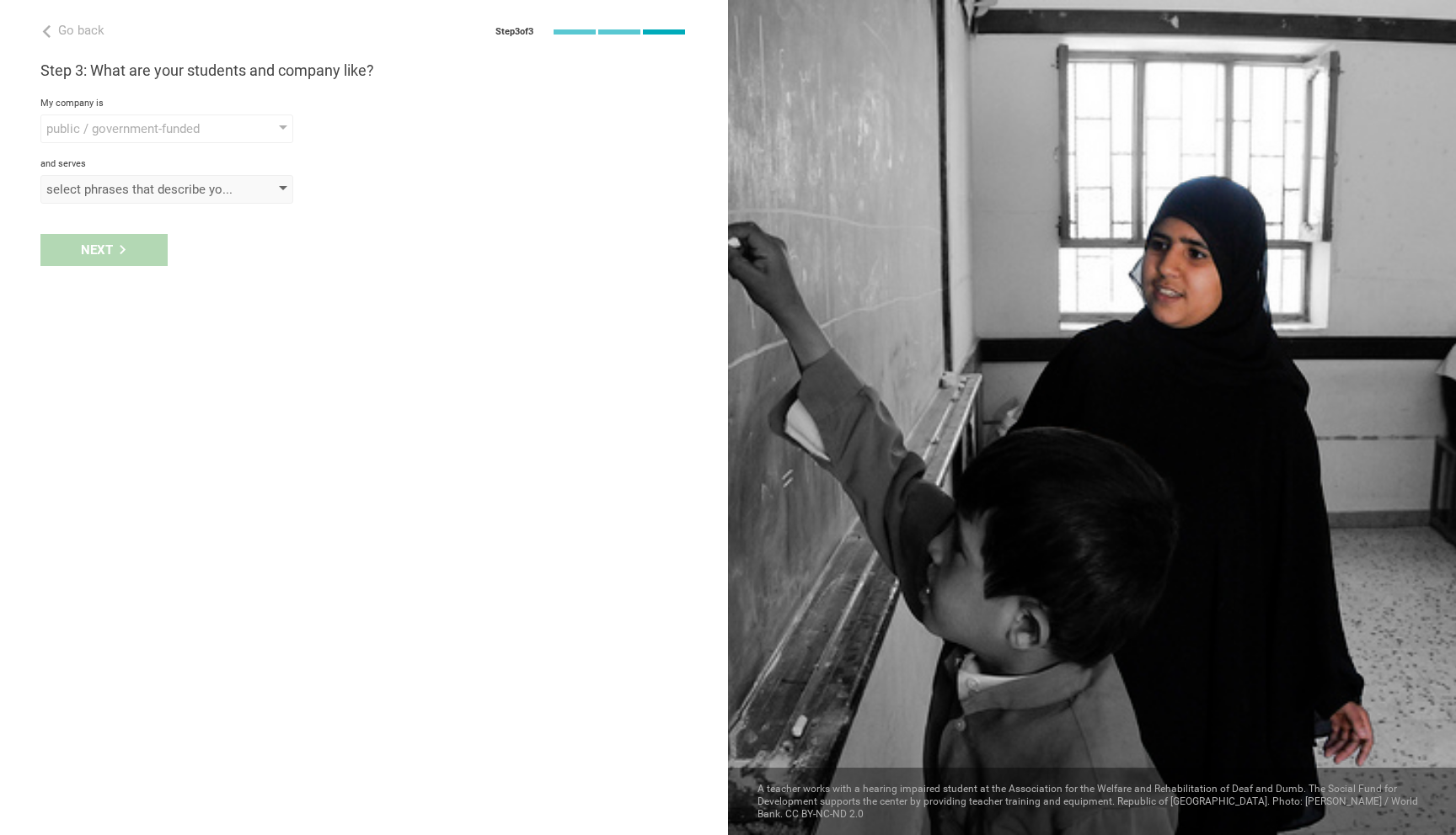
click at [162, 201] on div "select phrases that describe your student population" at bounding box center [167, 189] width 253 height 28
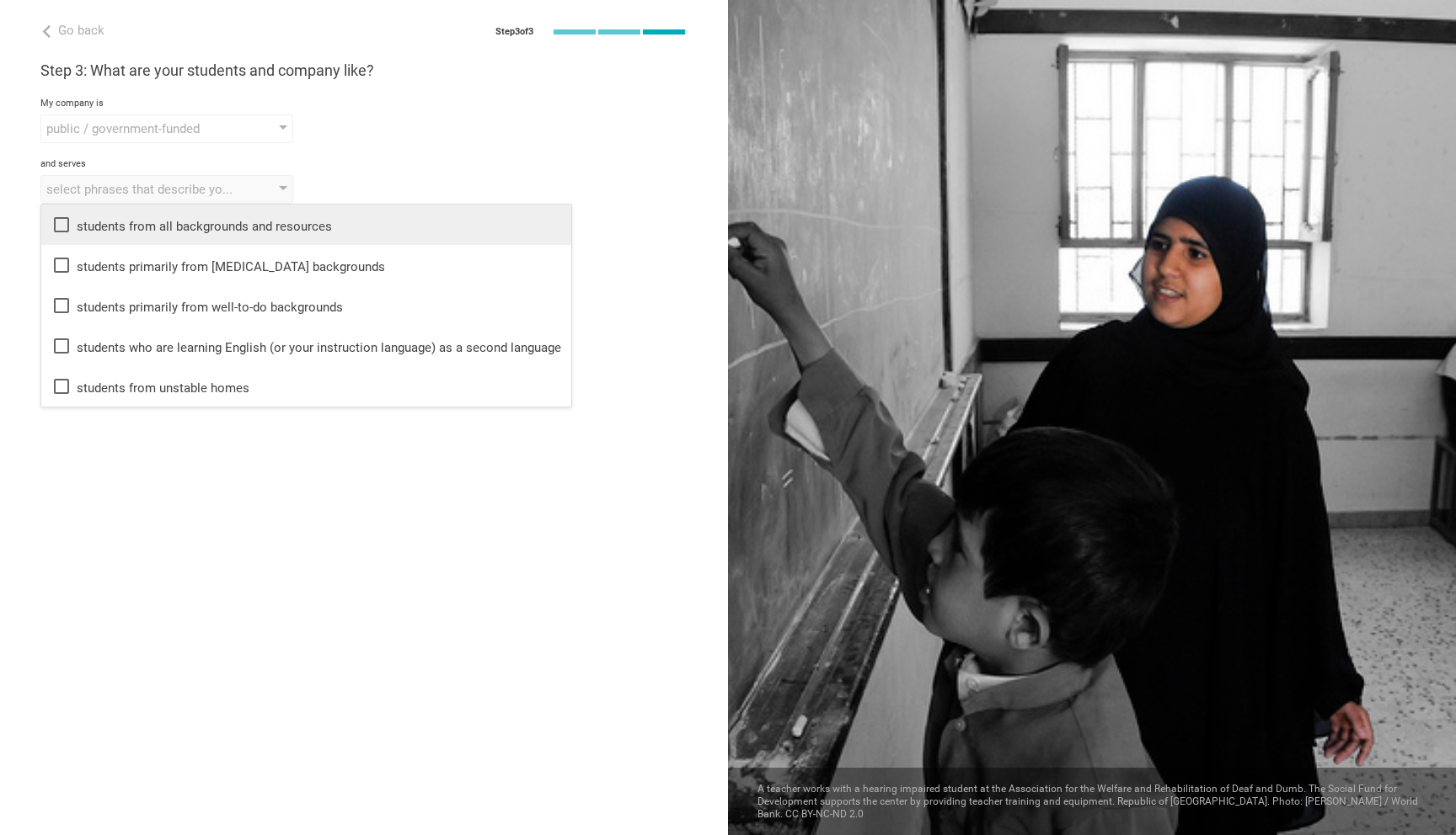
click at [164, 224] on div "students from all backgrounds and resources" at bounding box center [306, 224] width 509 height 20
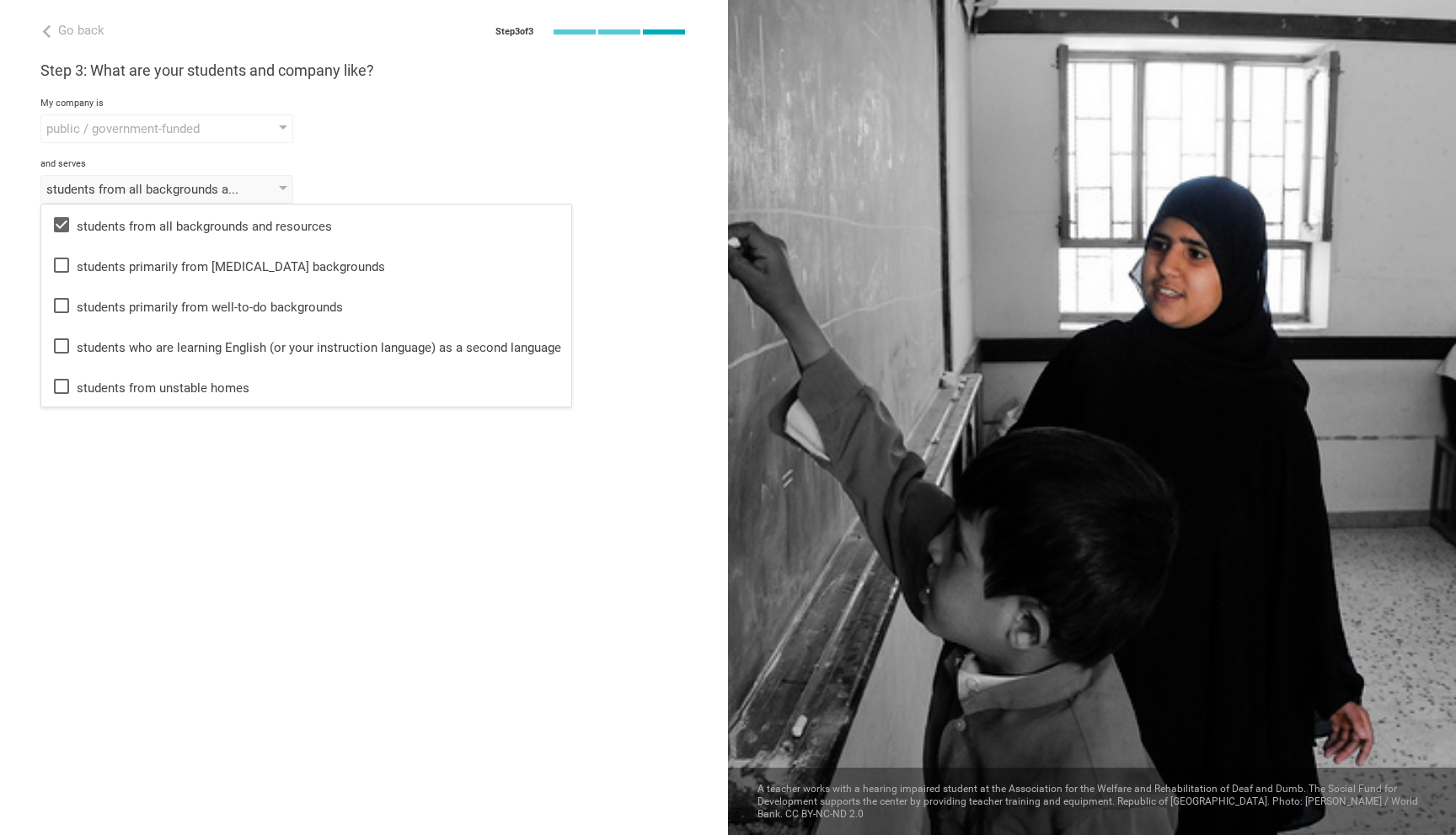
click at [358, 179] on div "students from all backgrounds and resources students from all backgrounds and r…" at bounding box center [364, 189] width 647 height 28
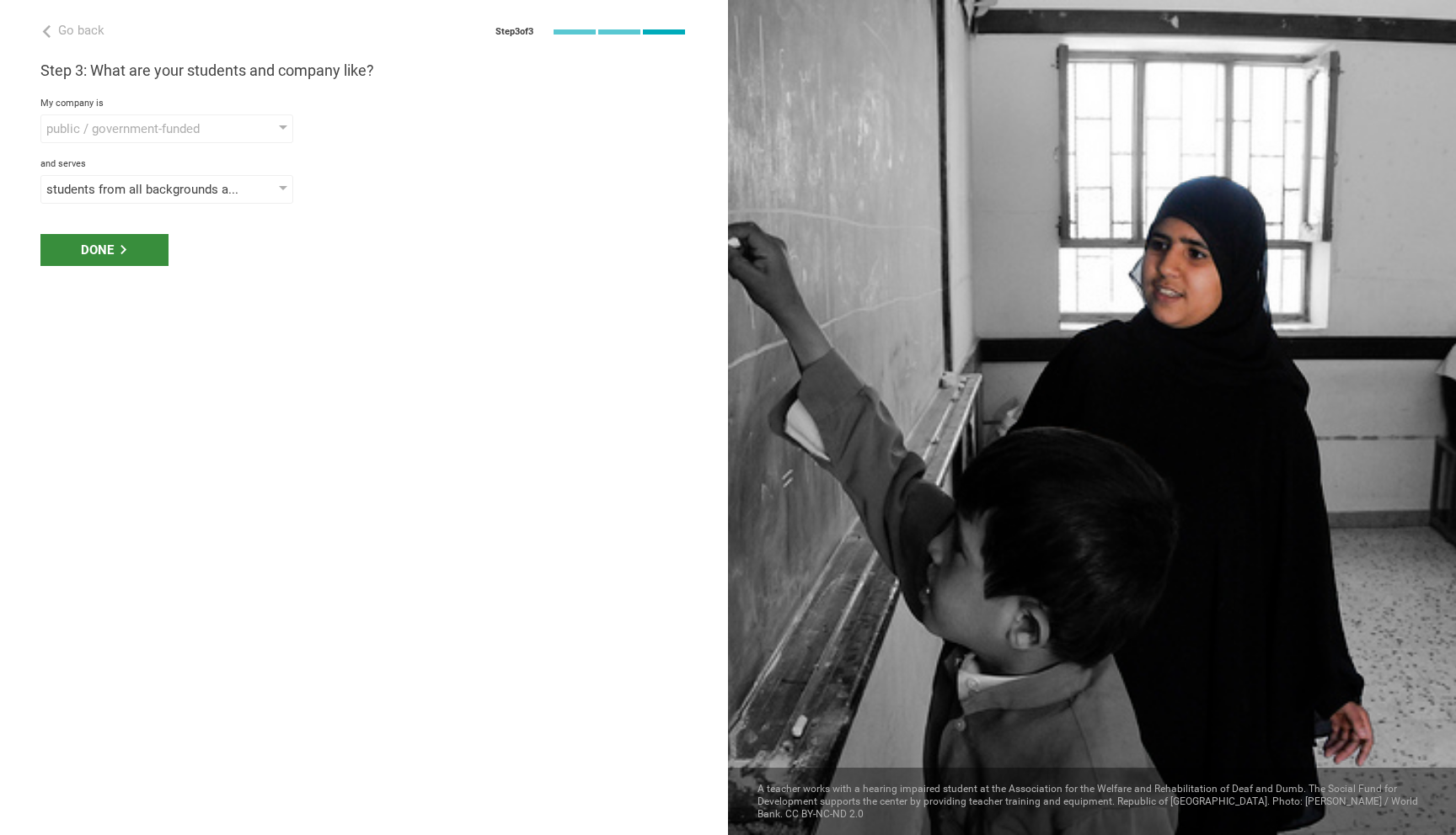
click at [138, 244] on div "Done" at bounding box center [104, 250] width 128 height 32
click at [119, 245] on icon at bounding box center [124, 250] width 9 height 9
click at [146, 254] on div "Done" at bounding box center [104, 250] width 128 height 32
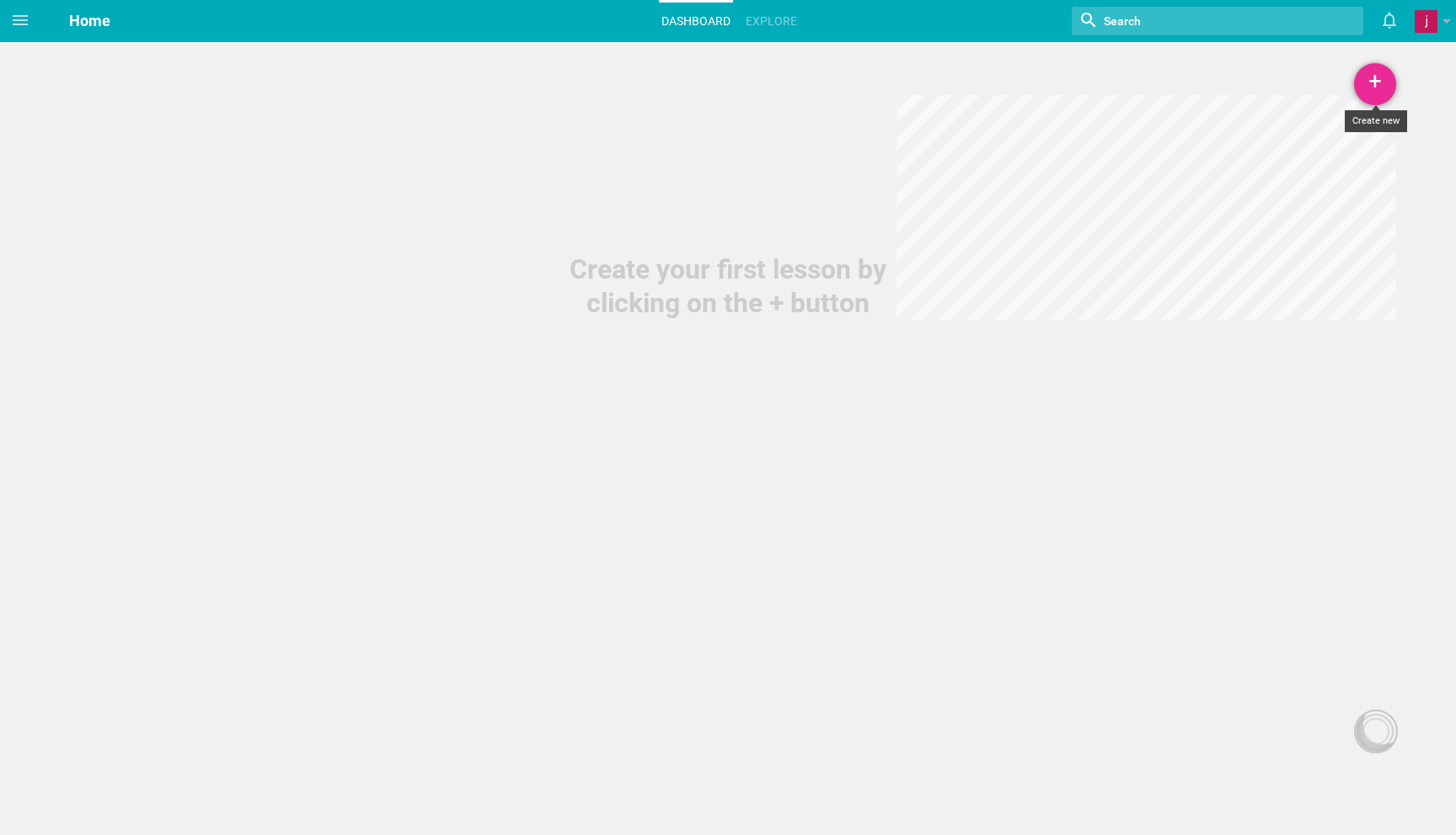
click at [1380, 78] on div "+" at bounding box center [1375, 85] width 42 height 42
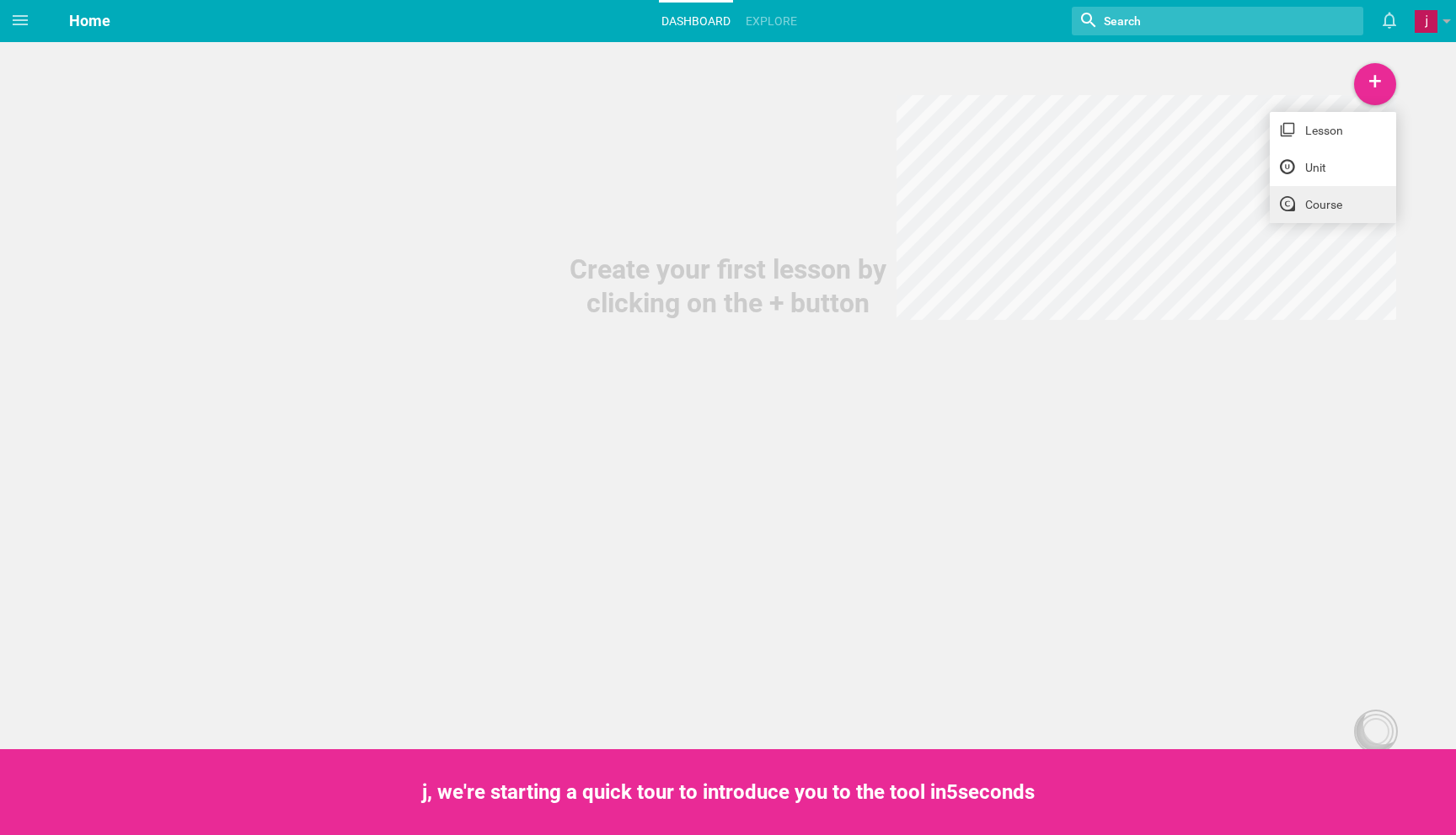
click at [1311, 198] on link "Course" at bounding box center [1332, 205] width 126 height 37
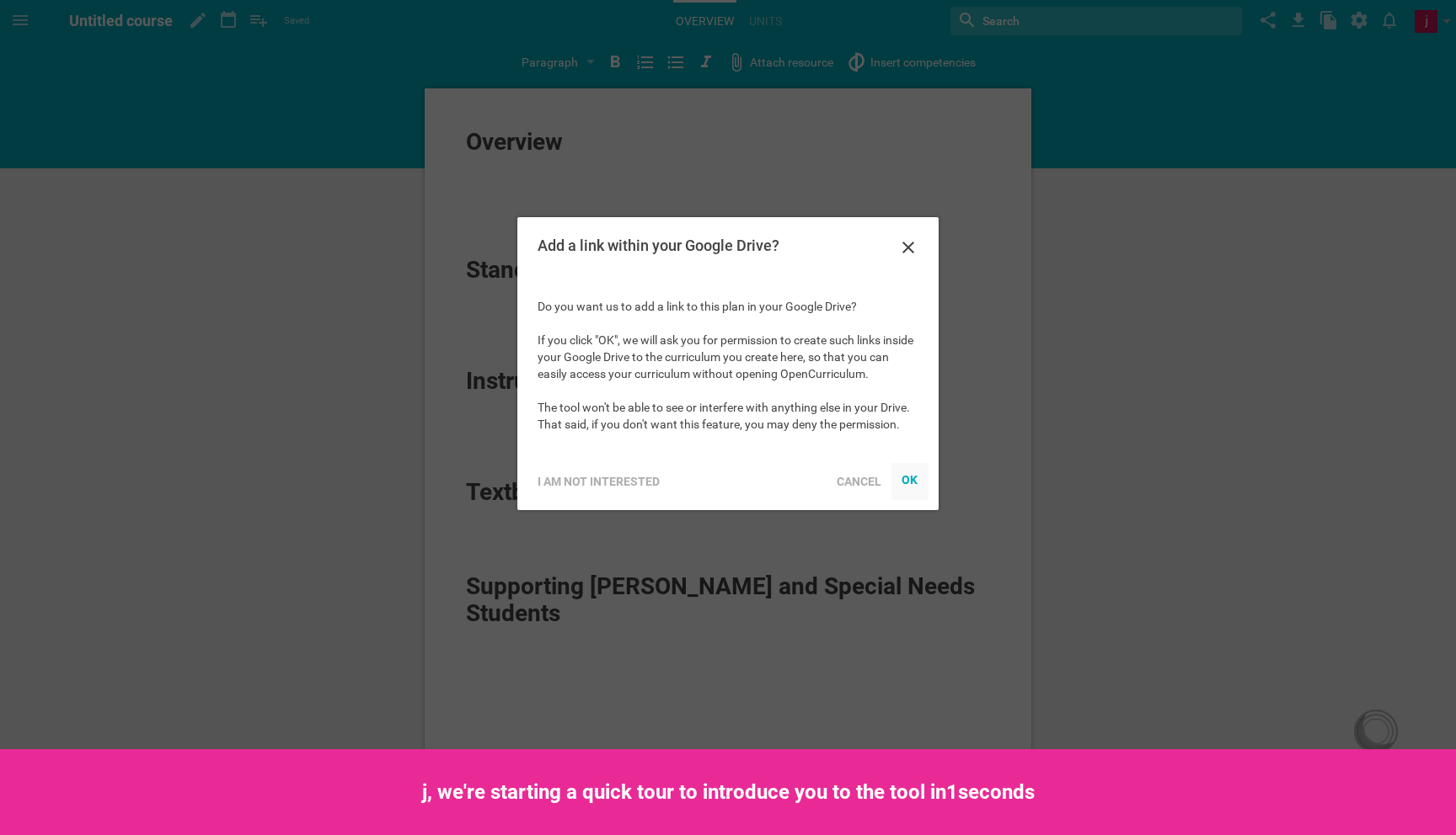
click at [907, 478] on div "OK" at bounding box center [909, 478] width 17 height 13
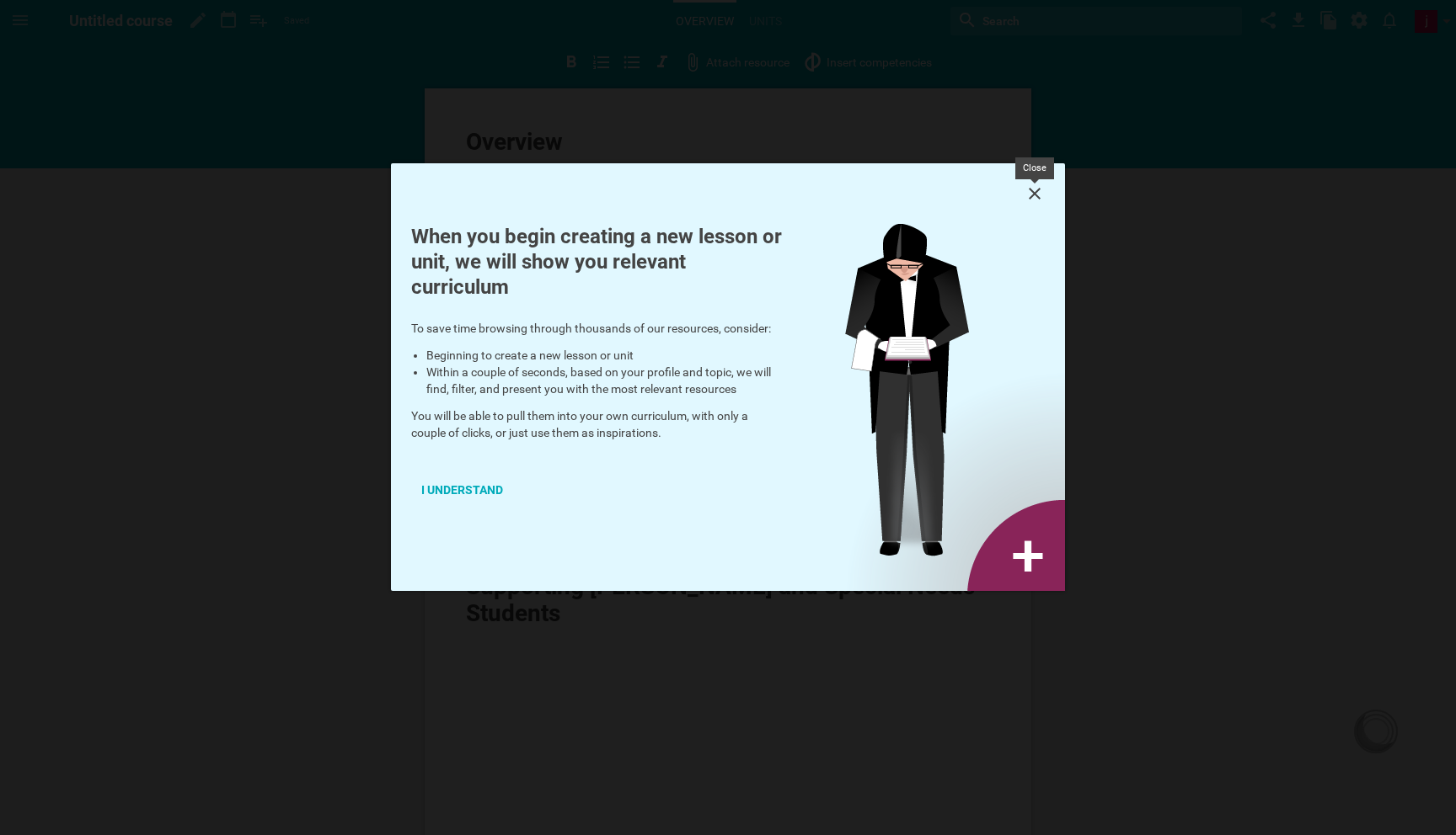
click at [1037, 198] on icon at bounding box center [1034, 193] width 20 height 20
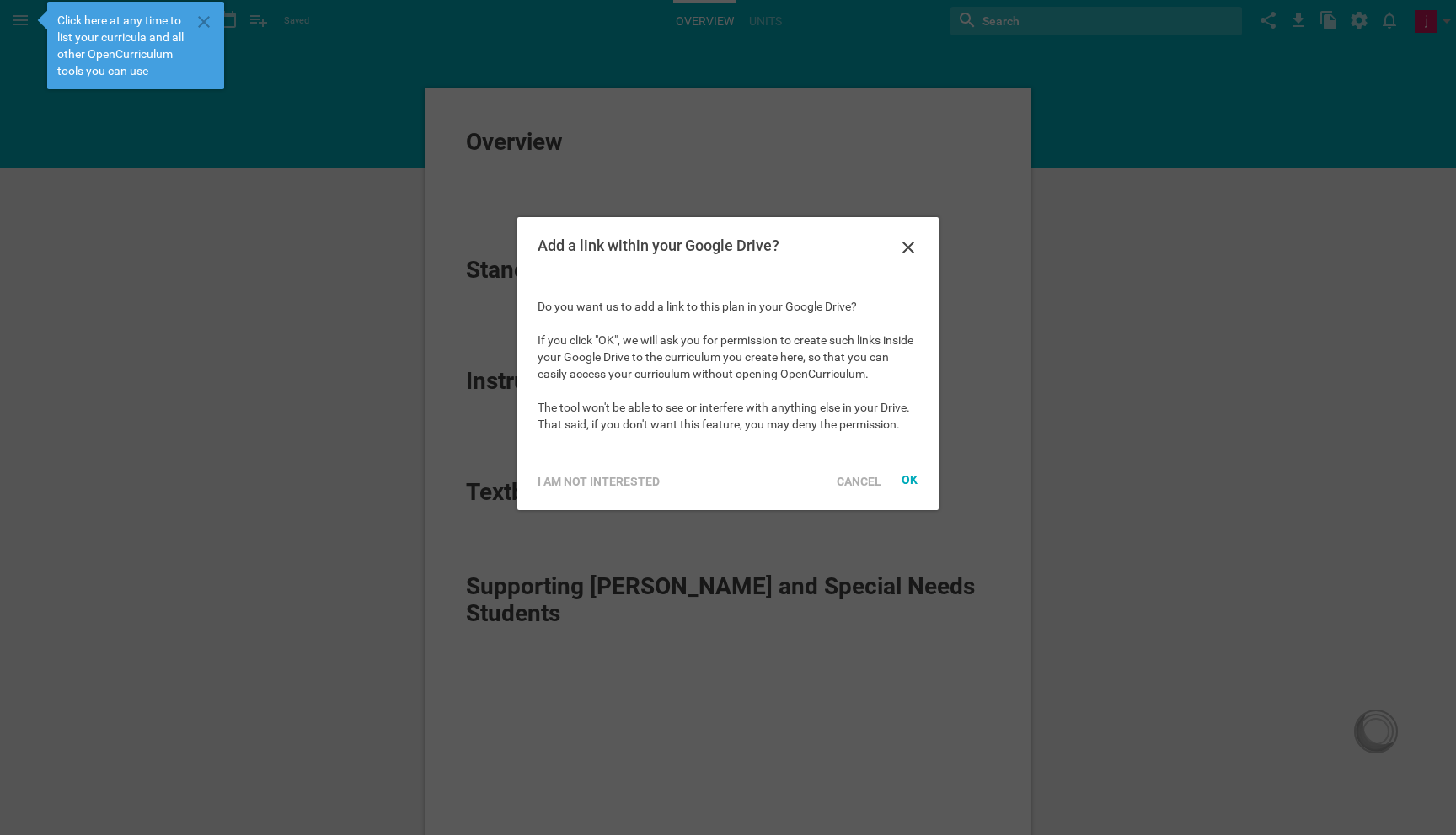
click at [919, 246] on div "Add a link within your Google Drive?" at bounding box center [728, 247] width 421 height 61
click at [900, 251] on icon at bounding box center [908, 247] width 20 height 20
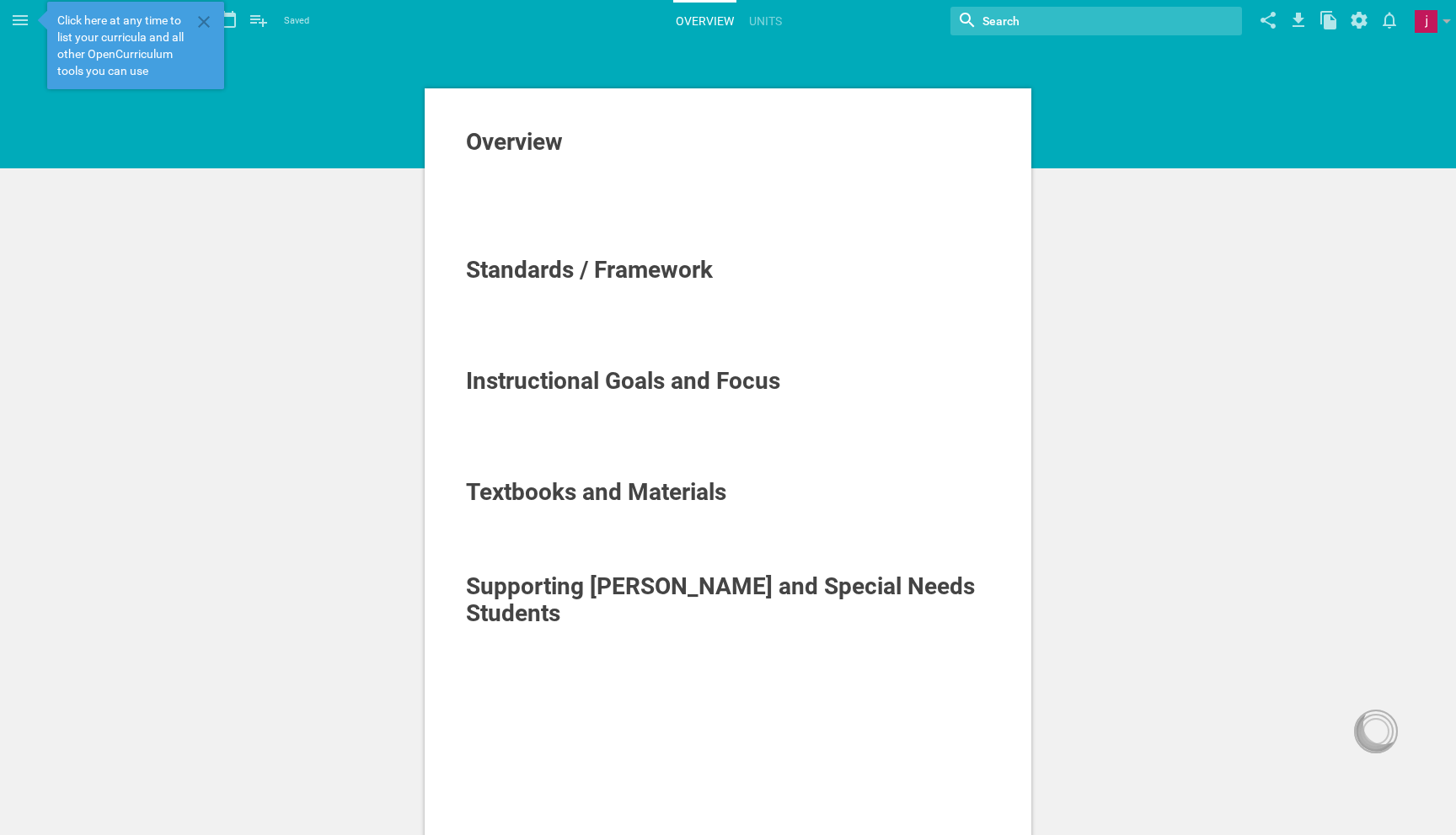
click at [539, 141] on span "Overview" at bounding box center [515, 141] width 97 height 27
click at [515, 219] on div at bounding box center [728, 214] width 524 height 17
click at [517, 190] on div at bounding box center [728, 198] width 524 height 17
click at [584, 323] on div at bounding box center [728, 326] width 524 height 17
click at [760, 26] on link "Units" at bounding box center [765, 21] width 38 height 37
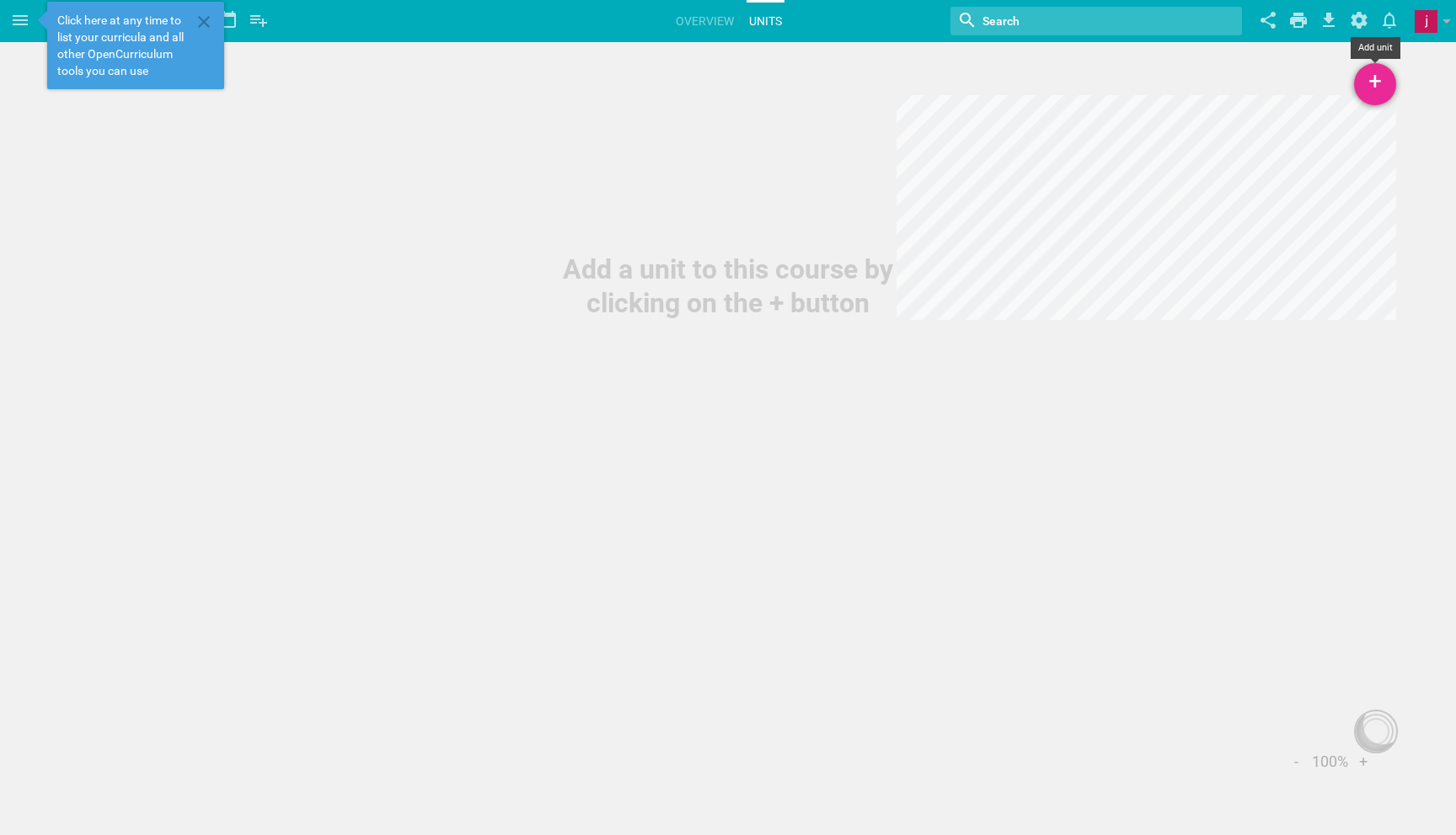
click at [1391, 89] on div "+" at bounding box center [1375, 85] width 42 height 42
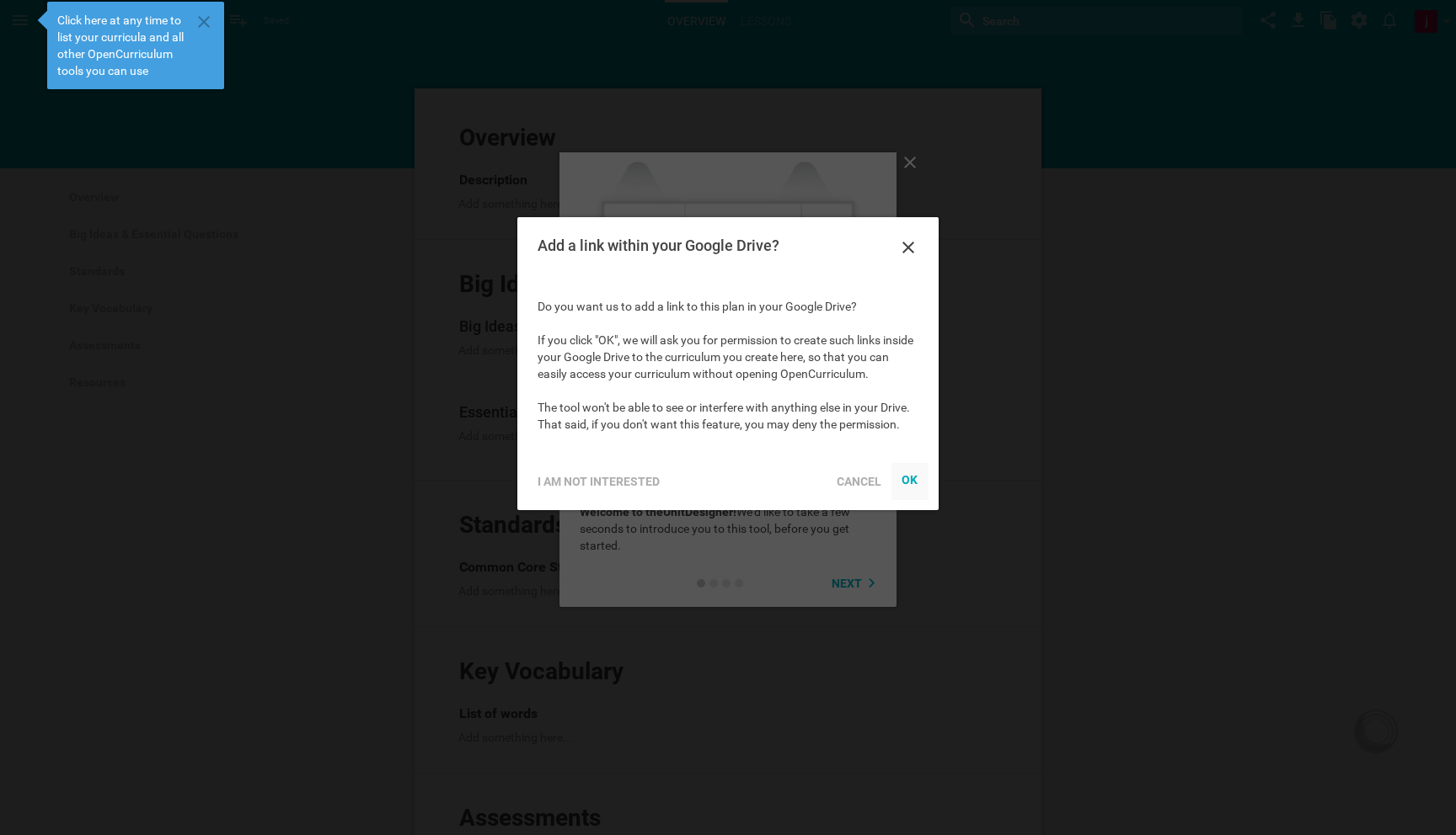
click at [906, 485] on div "OK" at bounding box center [909, 478] width 17 height 13
click at [902, 237] on div "Home Planner Untitled course My Libraries My Curriculum My Files Untitled unit …" at bounding box center [728, 418] width 1456 height 835
click at [912, 251] on icon at bounding box center [908, 247] width 11 height 11
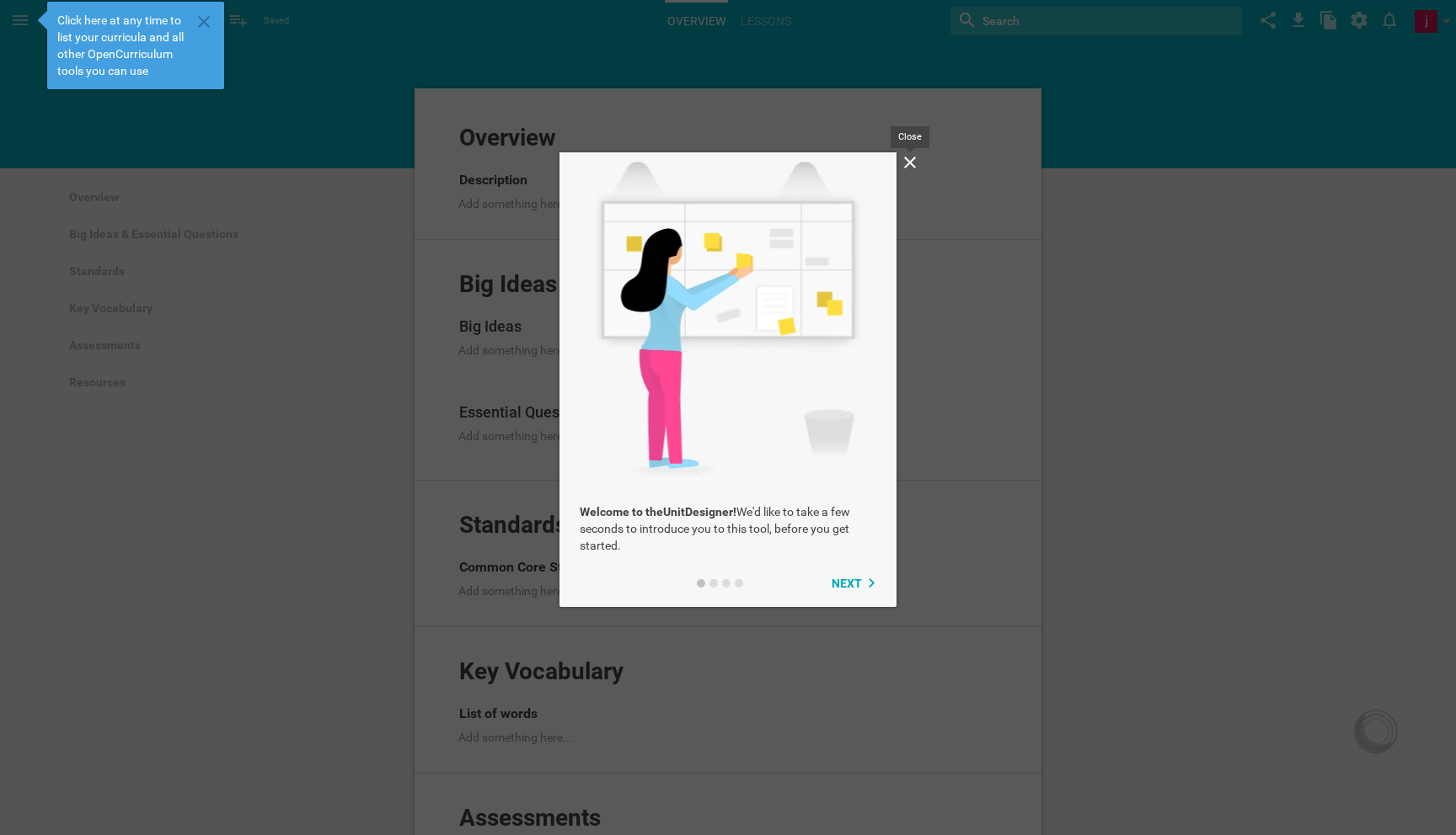
click at [907, 175] on div at bounding box center [909, 165] width 20 height 25
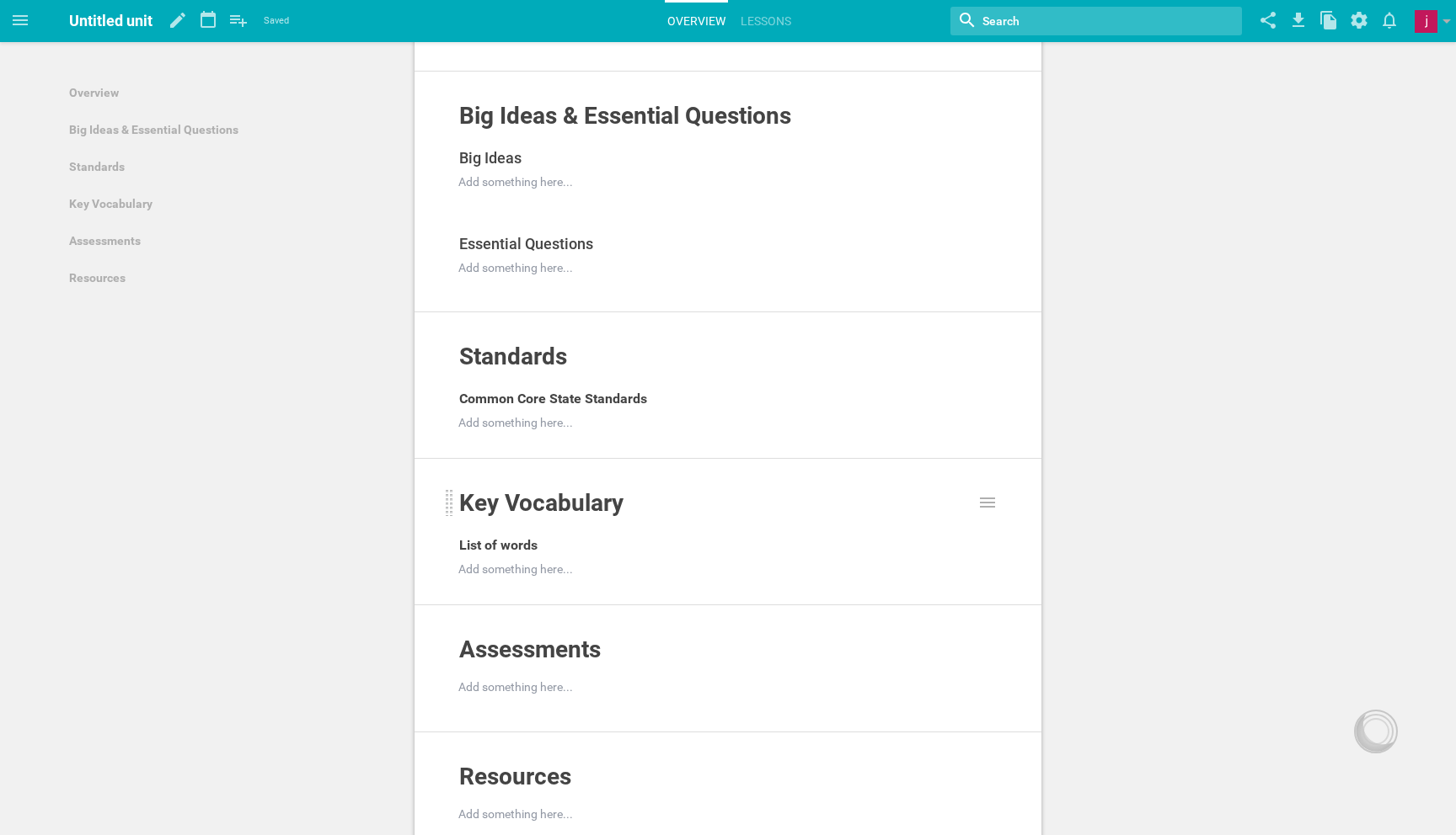
scroll to position [89, 0]
